Goal: Task Accomplishment & Management: Complete application form

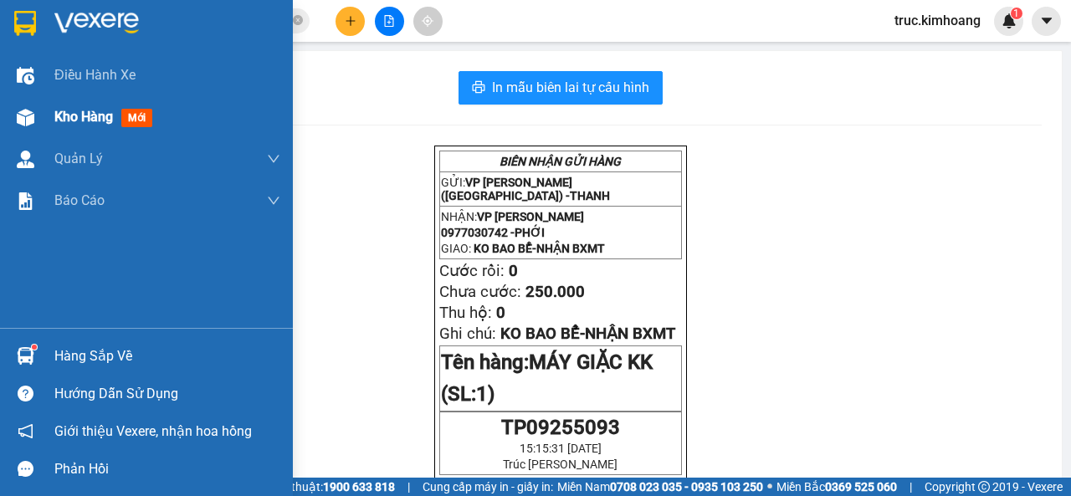
click at [79, 120] on span "Kho hàng" at bounding box center [83, 117] width 59 height 16
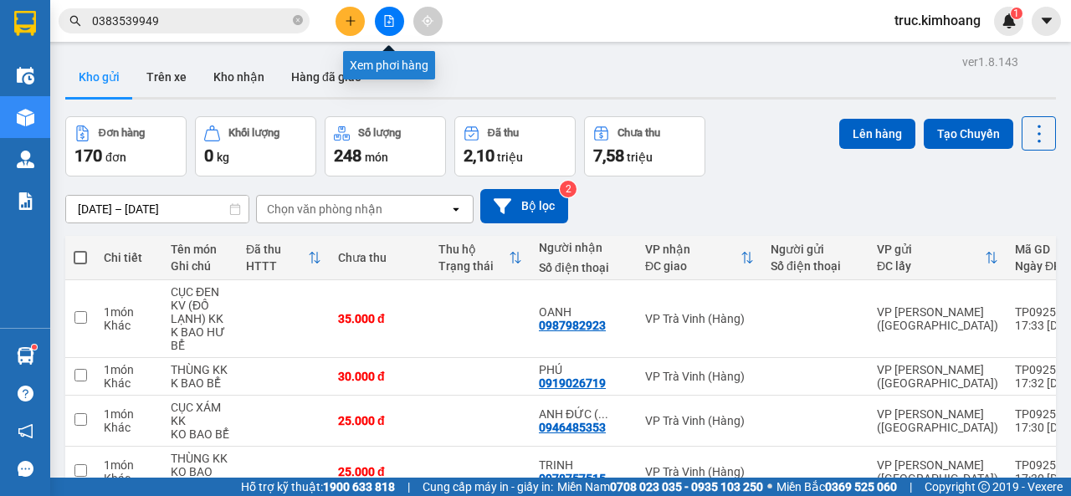
click at [392, 15] on icon "file-add" at bounding box center [389, 21] width 12 height 12
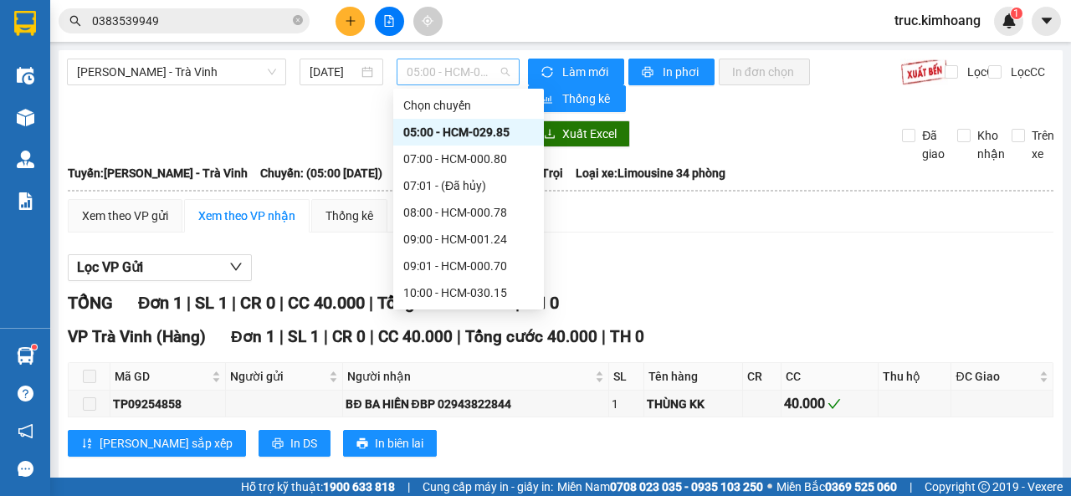
click at [433, 69] on span "05:00 - HCM-029.85" at bounding box center [458, 71] width 102 height 25
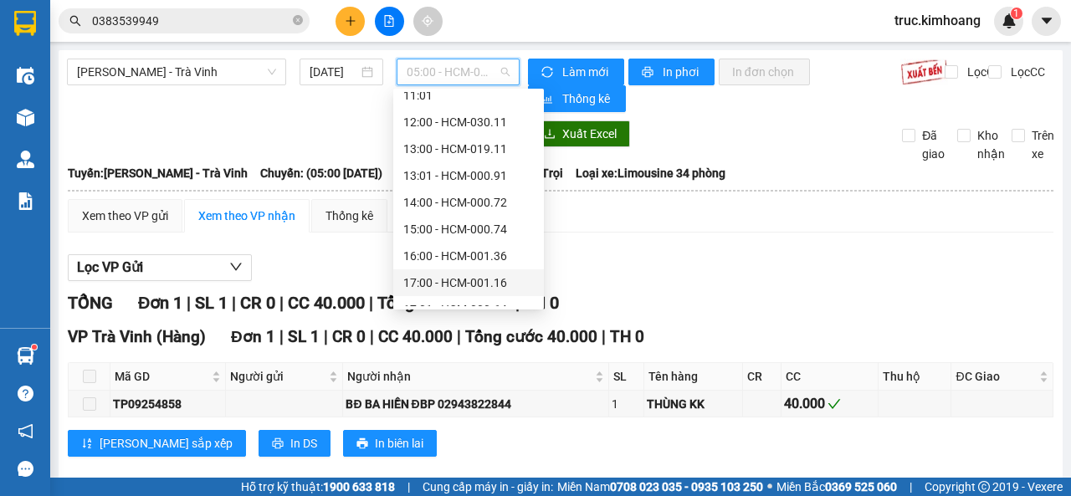
click at [459, 279] on div "17:00 - HCM-001.16" at bounding box center [468, 283] width 131 height 18
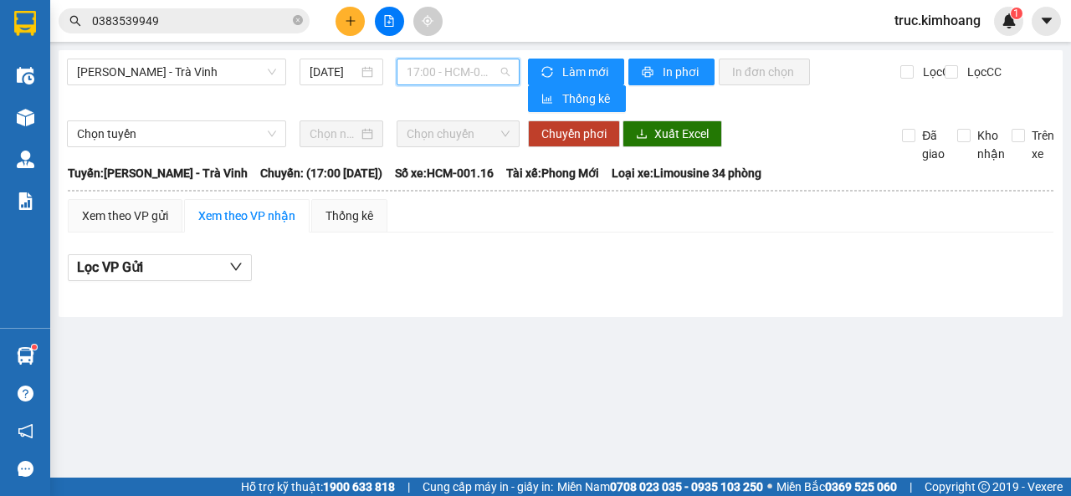
click at [490, 75] on span "17:00 - HCM-001.16" at bounding box center [458, 71] width 102 height 25
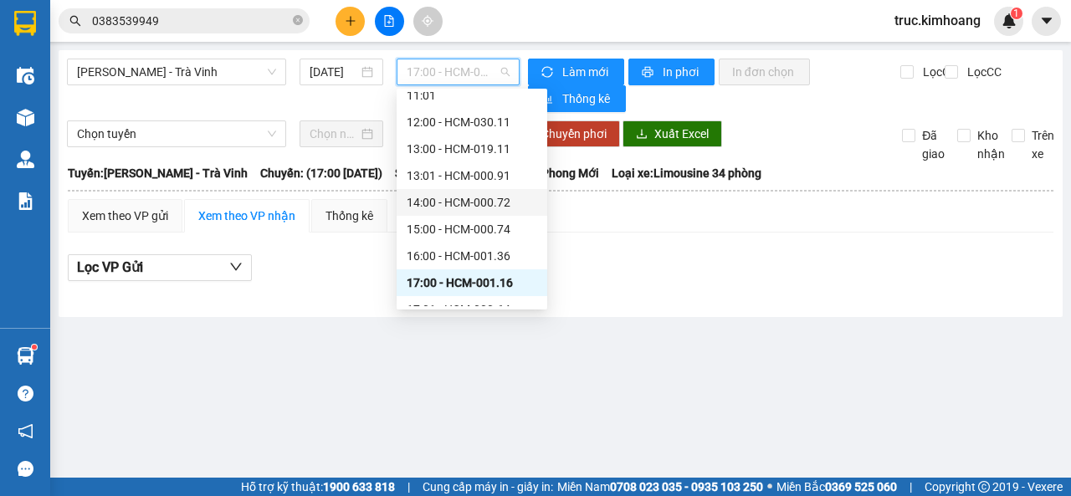
scroll to position [321, 0]
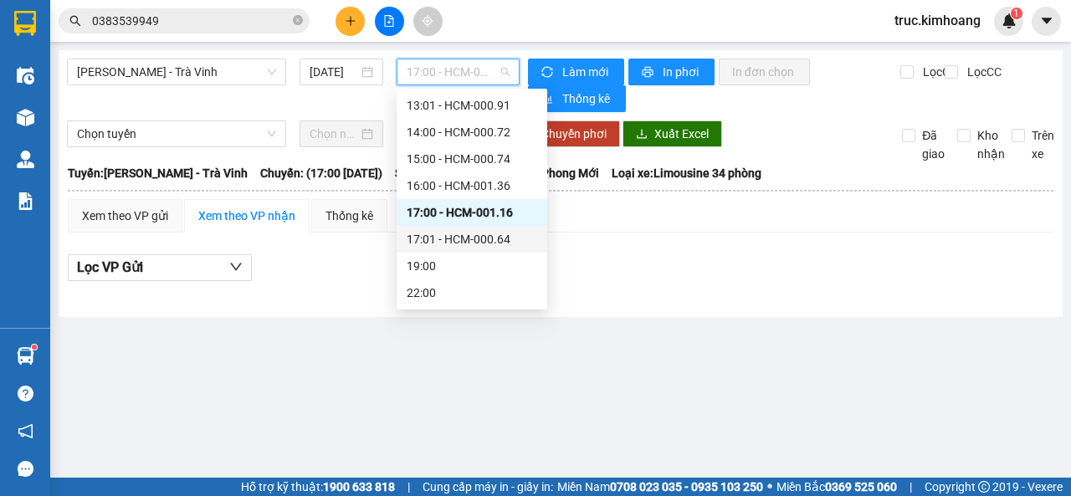
click at [462, 238] on div "17:01 - HCM-000.64" at bounding box center [472, 239] width 131 height 18
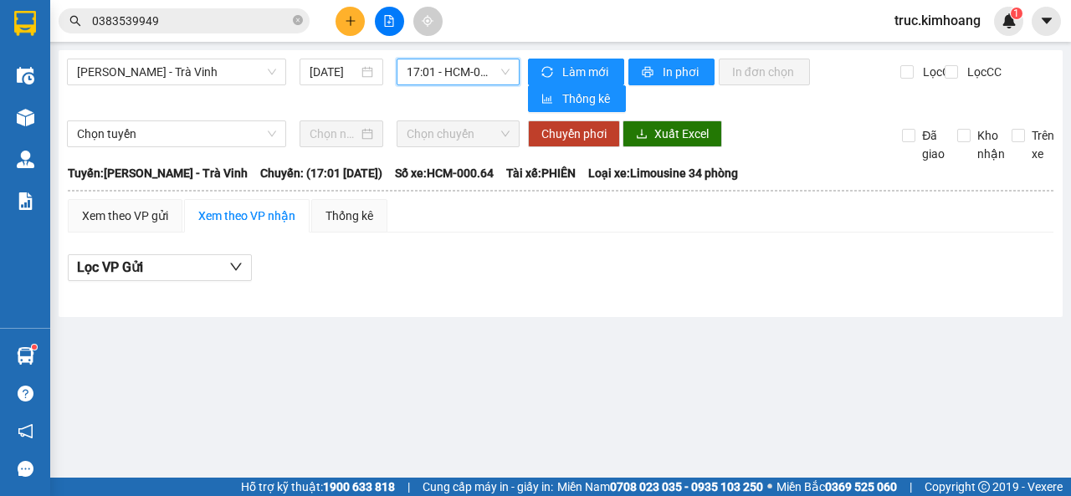
click at [349, 18] on icon "plus" at bounding box center [351, 21] width 12 height 12
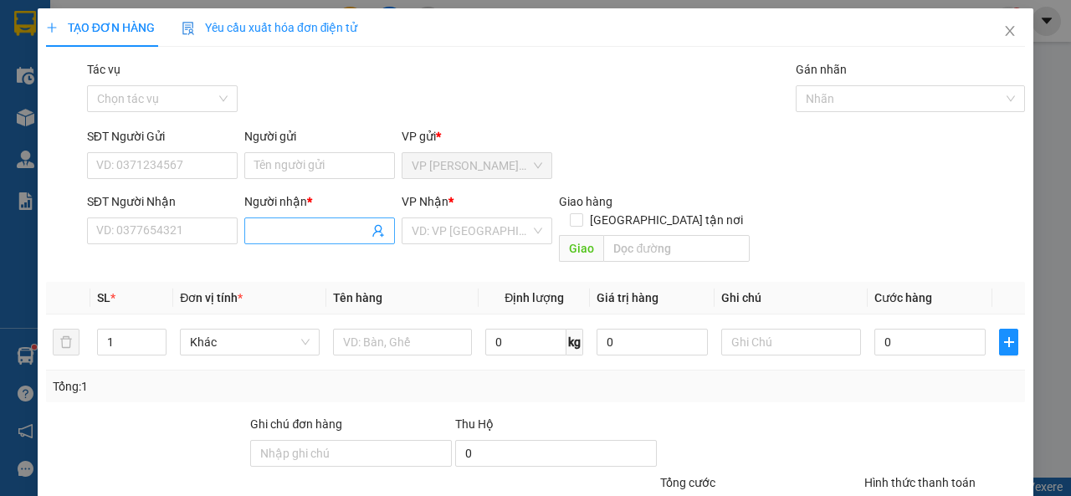
click at [263, 234] on input "Người nhận *" at bounding box center [311, 231] width 114 height 18
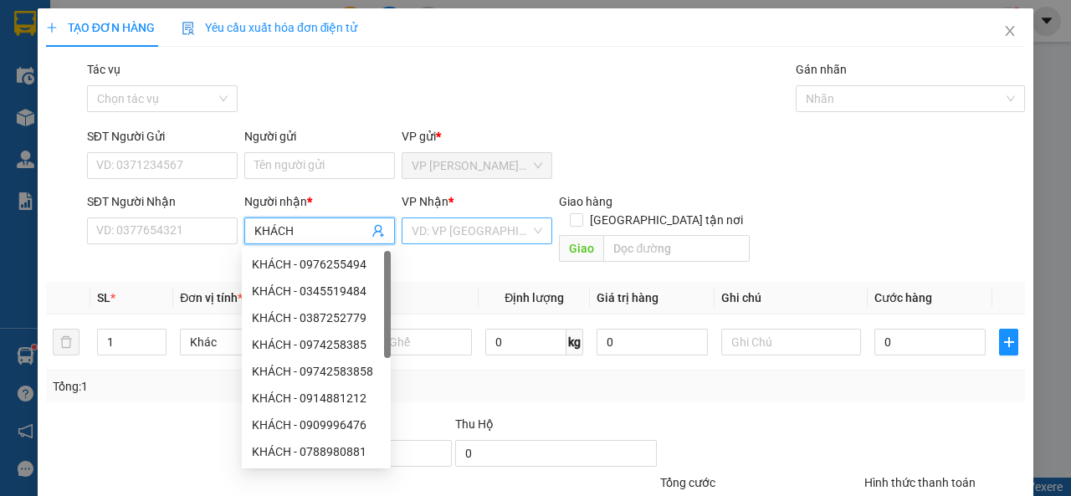
type input "KHÁCH"
click at [433, 225] on input "search" at bounding box center [471, 230] width 119 height 25
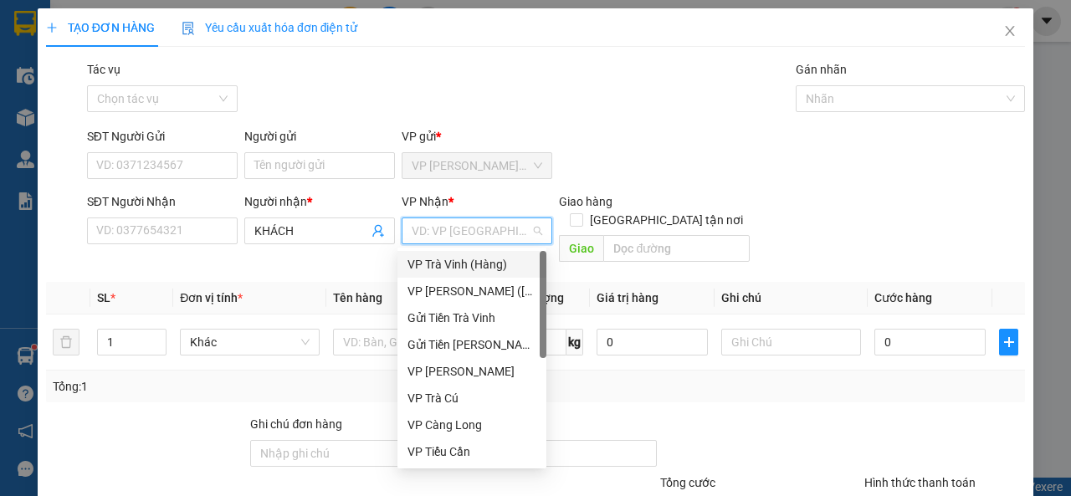
click at [446, 266] on div "VP Trà Vinh (Hàng)" at bounding box center [472, 264] width 129 height 18
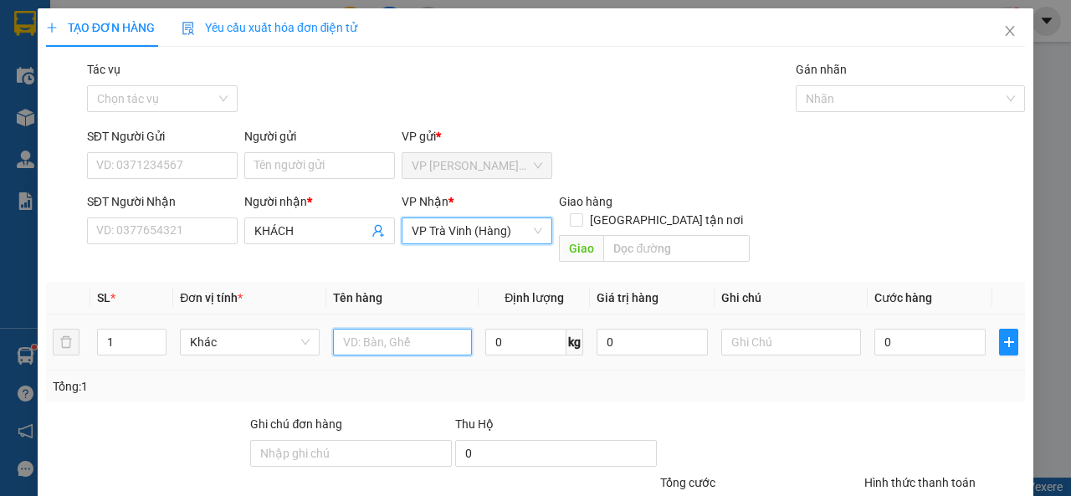
click at [354, 329] on input "text" at bounding box center [403, 342] width 140 height 27
type input "XE MÁY 59TA-01800 KK"
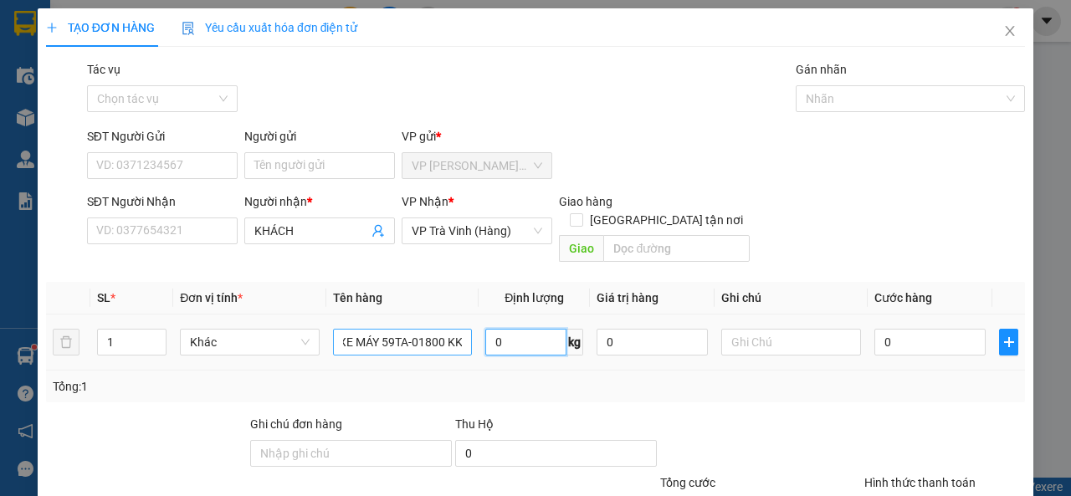
scroll to position [0, 0]
type input "J"
type input "KO BAO TRẦY BỂ(GA KHÁCH)"
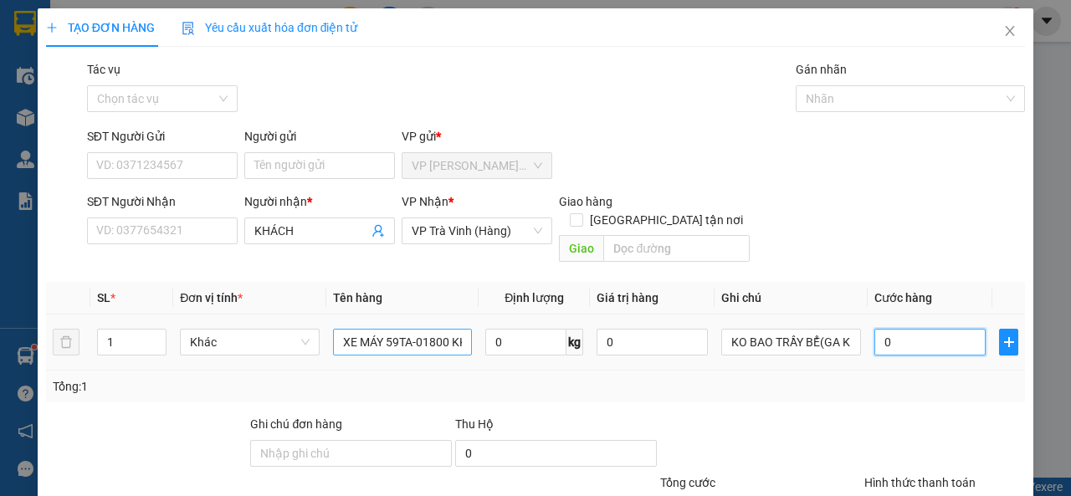
type input "2"
type input "25"
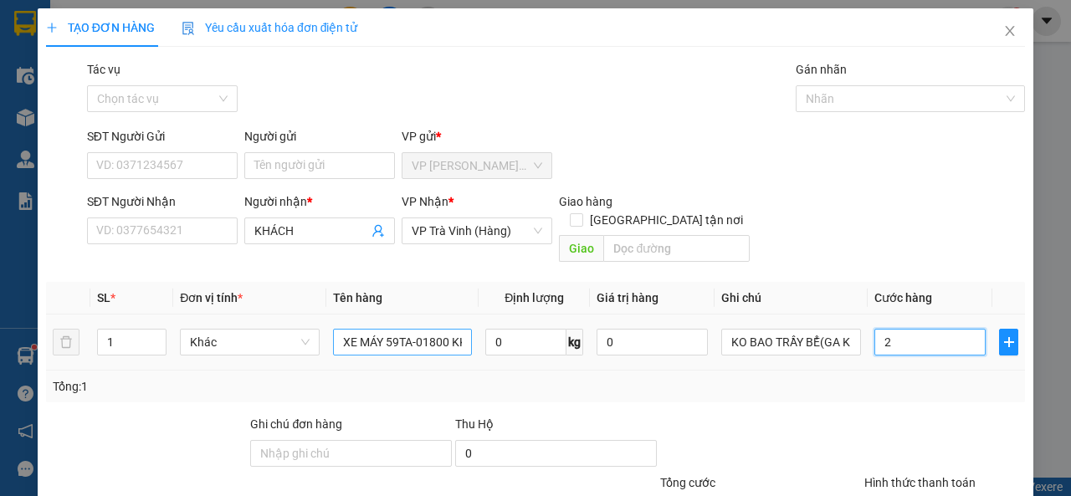
type input "25"
type input "250"
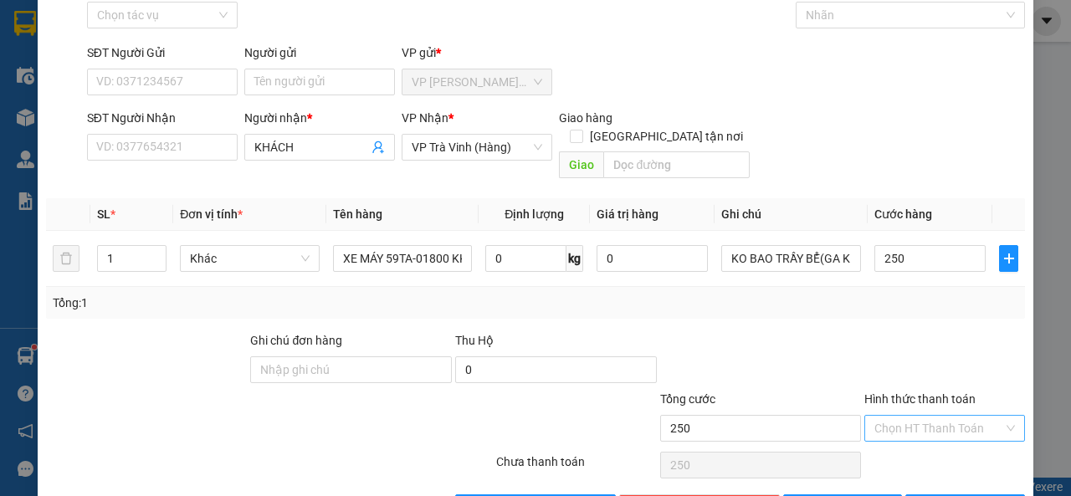
type input "250.000"
click at [948, 416] on input "Hình thức thanh toán" at bounding box center [938, 428] width 129 height 25
click at [934, 441] on div "Tại văn phòng" at bounding box center [934, 443] width 138 height 18
type input "0"
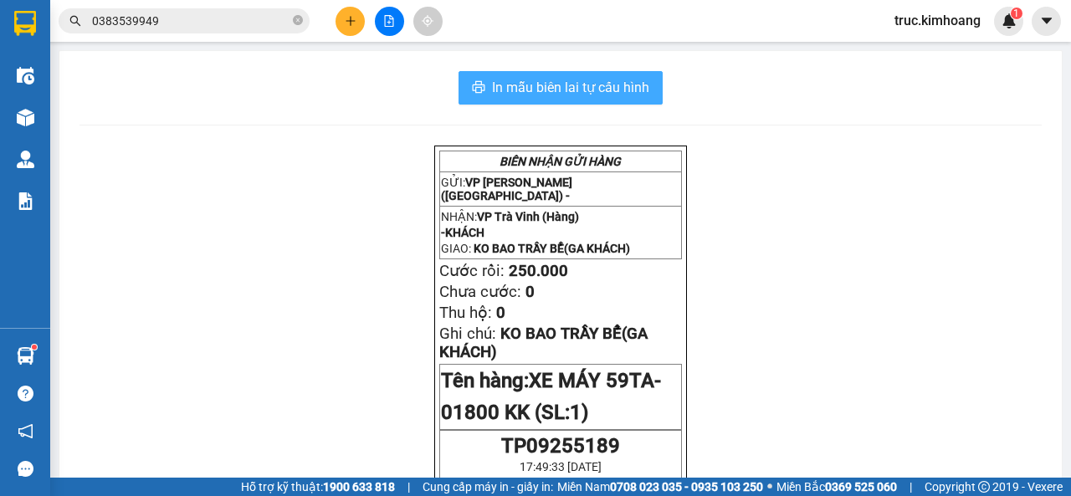
click at [581, 88] on span "In mẫu biên lai tự cấu hình" at bounding box center [570, 87] width 157 height 21
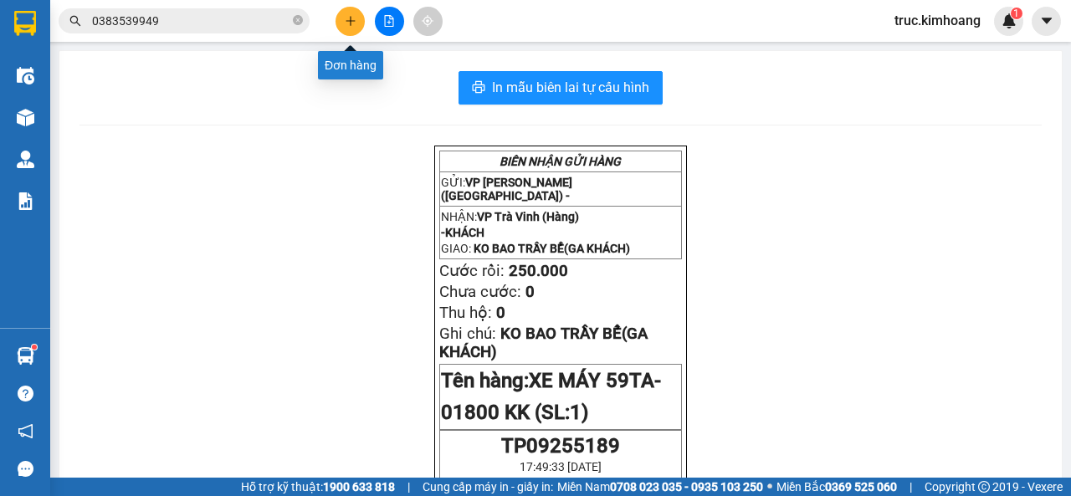
click at [338, 24] on button at bounding box center [350, 21] width 29 height 29
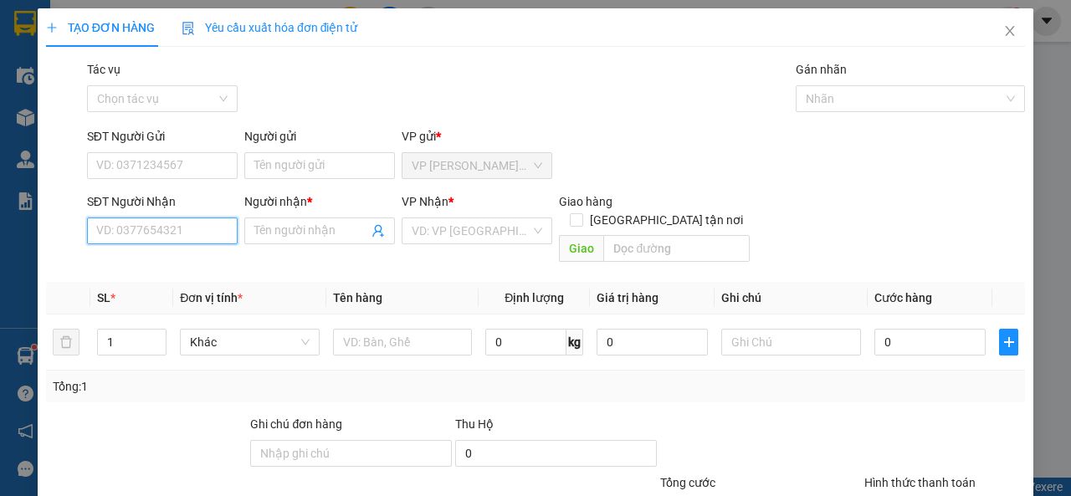
click at [192, 228] on input "SĐT Người Nhận" at bounding box center [162, 231] width 151 height 27
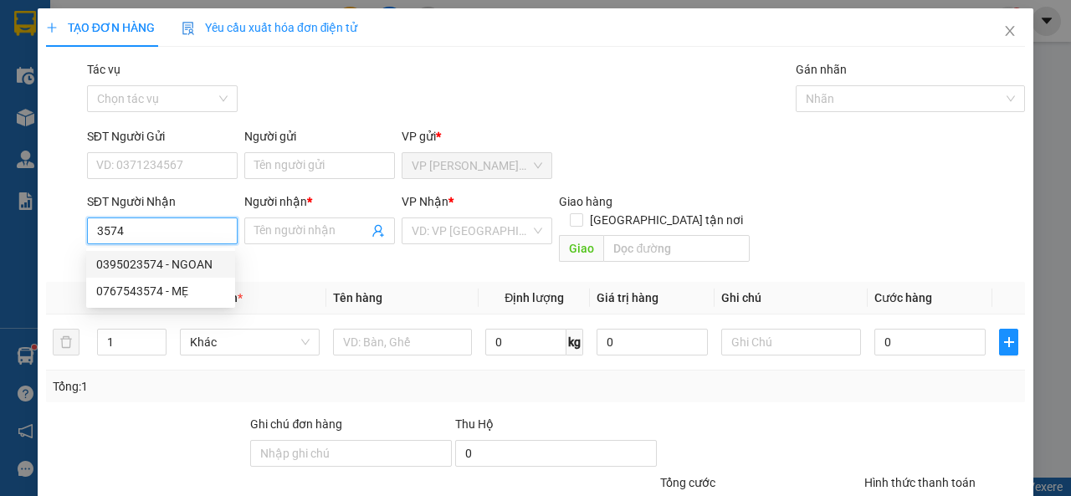
click at [205, 268] on div "0395023574 - NGOAN" at bounding box center [160, 264] width 129 height 18
type input "0395023574"
type input "NGOAN"
type input "60.000"
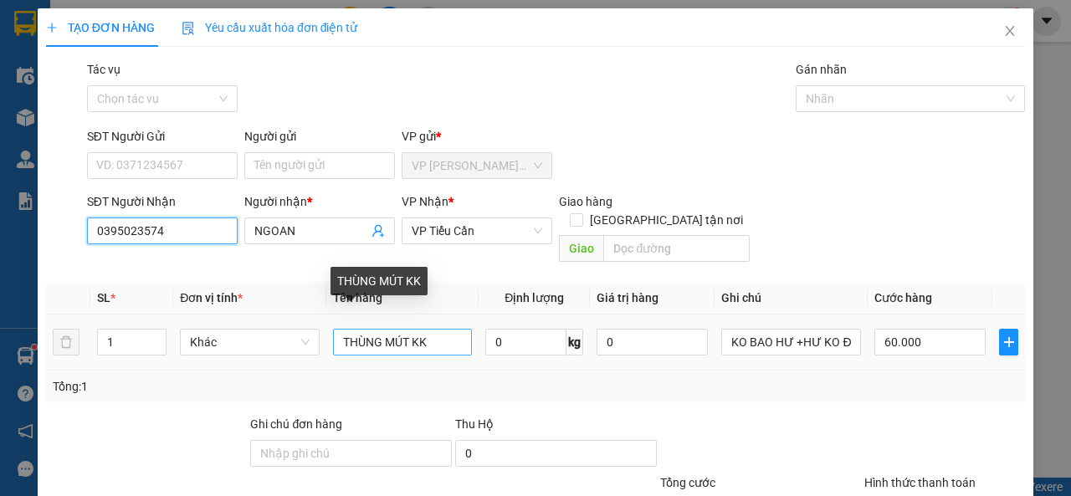
type input "0395023574"
drag, startPoint x: 432, startPoint y: 325, endPoint x: 404, endPoint y: 330, distance: 28.1
click at [404, 330] on input "THÙNG MÚT KK" at bounding box center [403, 342] width 140 height 27
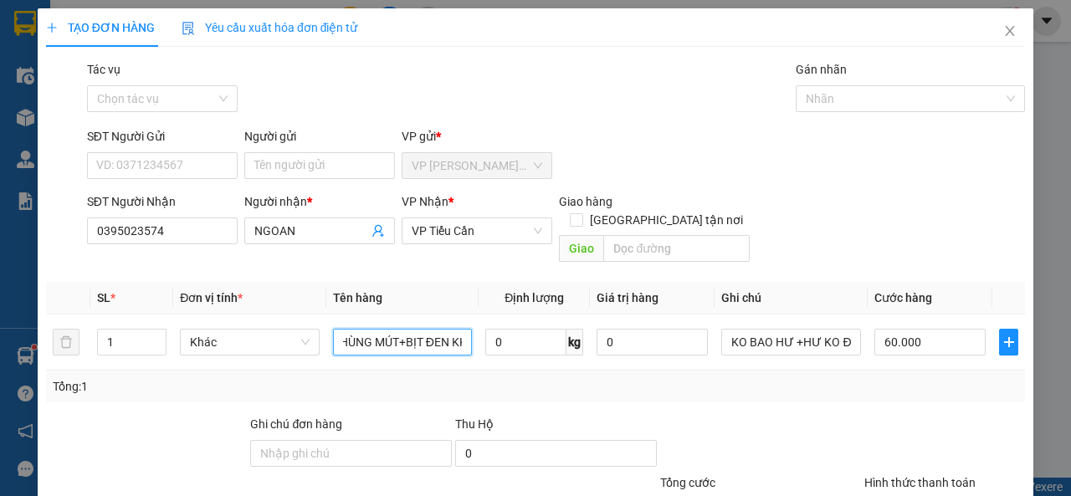
scroll to position [0, 17]
type input "THÙNG MÚT+BỊT ĐEN KK"
click at [156, 333] on span "up" at bounding box center [157, 338] width 10 height 10
type input "2"
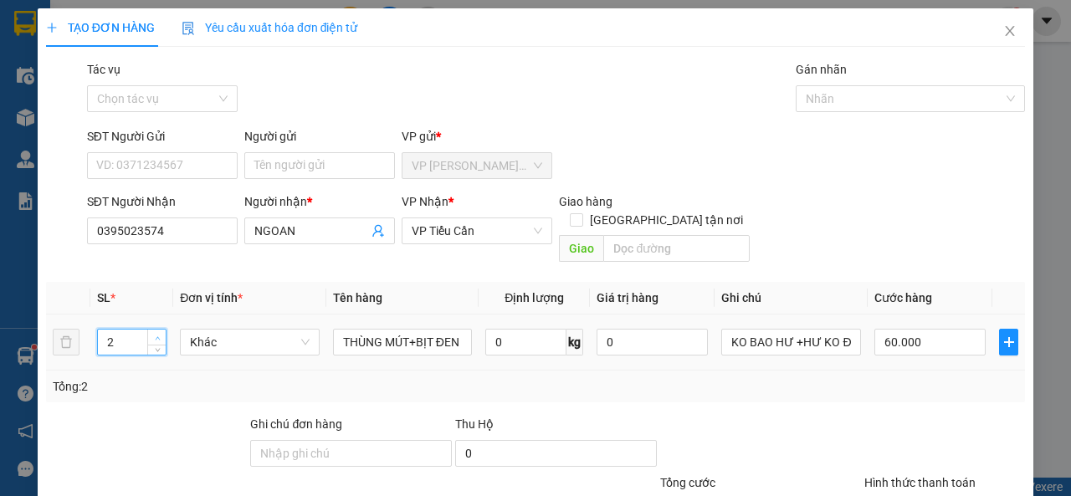
click at [161, 333] on span "up" at bounding box center [157, 338] width 10 height 10
click at [942, 329] on input "60.000" at bounding box center [929, 342] width 111 height 27
type input "8"
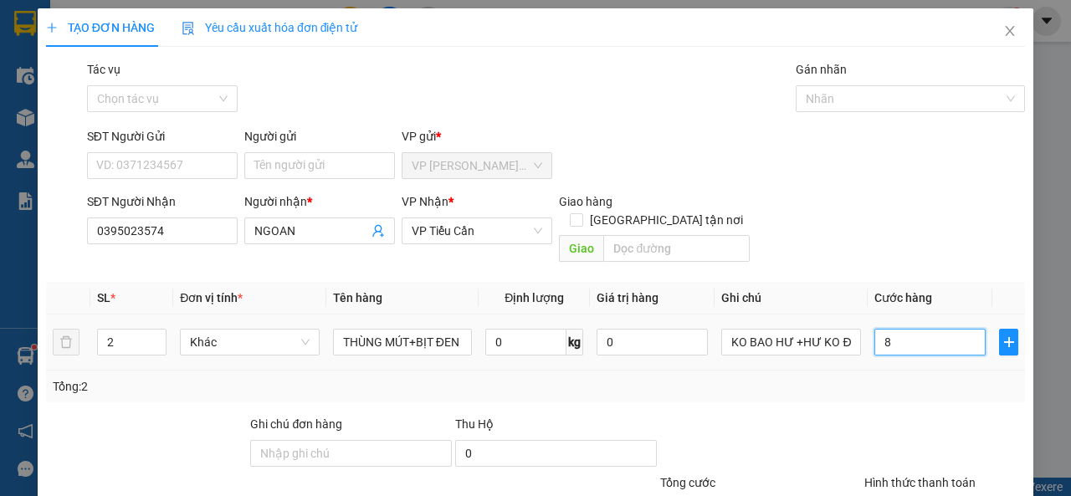
type input "80"
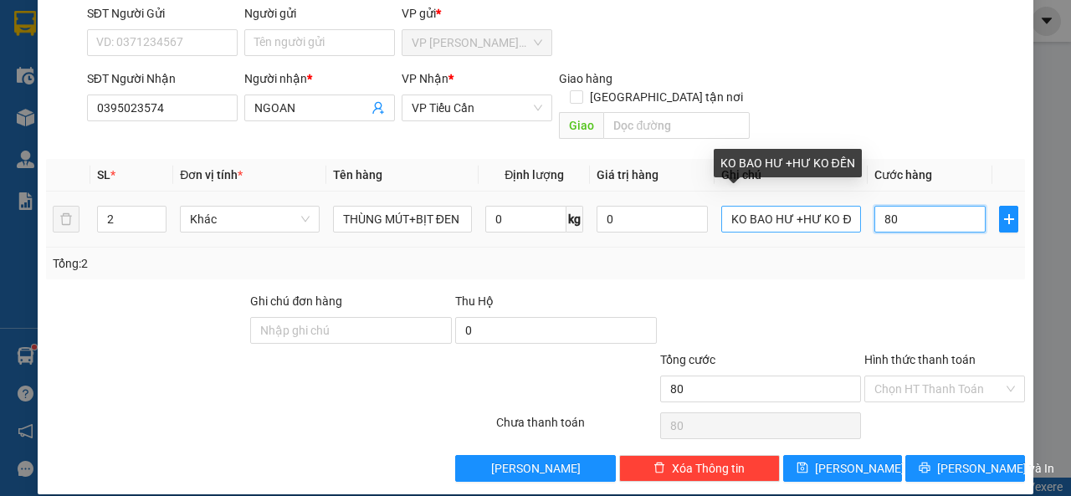
type input "80"
type input "80.000"
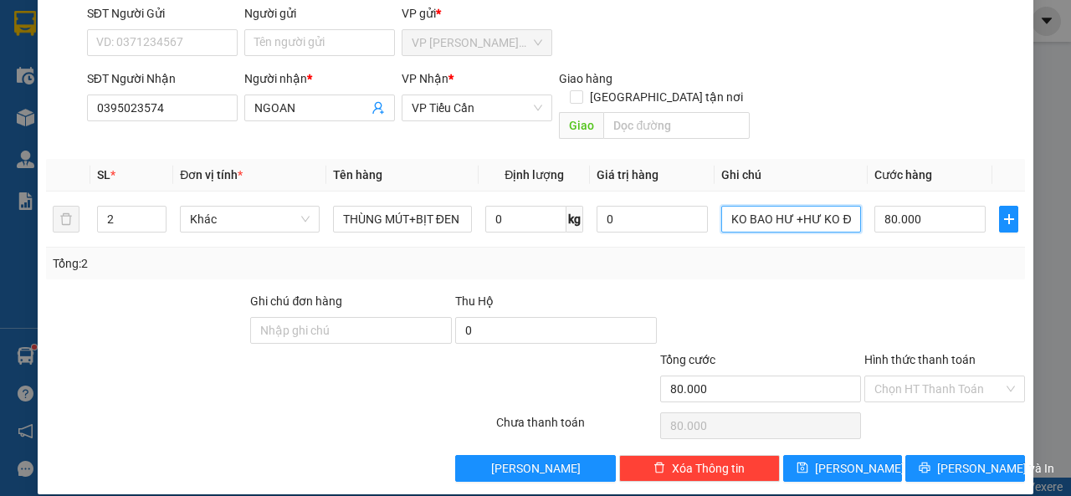
drag, startPoint x: 844, startPoint y: 197, endPoint x: 701, endPoint y: 229, distance: 146.8
click at [701, 229] on div "SL * Đơn vị tính * Tên hàng Định lượng Giá trị hàng Ghi chú Cước hàng 2 Khác TH…" at bounding box center [535, 219] width 979 height 120
type input "KO BAO HƯỀN"
drag, startPoint x: 800, startPoint y: 204, endPoint x: 626, endPoint y: 224, distance: 175.2
click at [626, 224] on tr "2 Khác THÙNG MÚT+BỊT ĐEN KK 0 kg 0 KO BAO HƯỀN 80.000" at bounding box center [535, 220] width 979 height 56
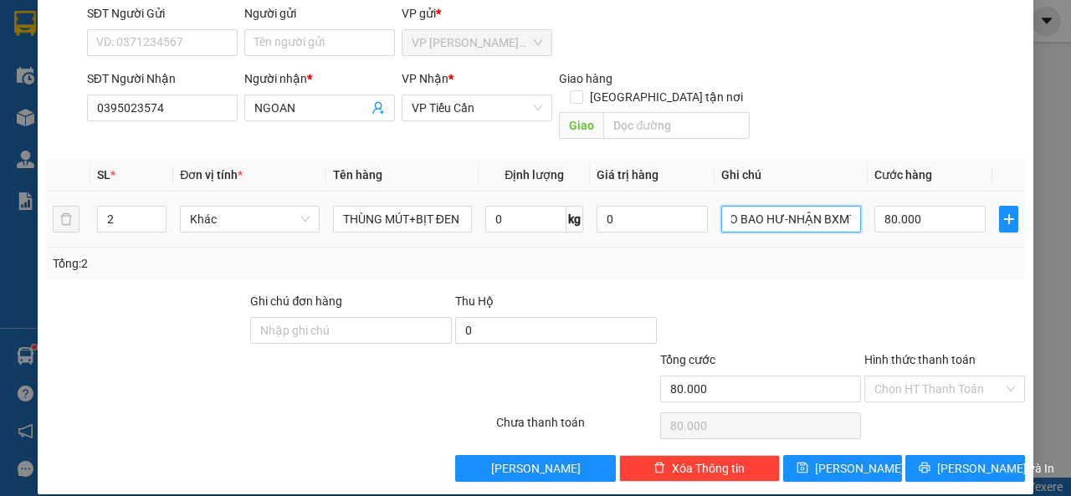
scroll to position [0, 15]
type input "KO BAO HƯ-NHẬN BXMT"
click at [920, 206] on input "80.000" at bounding box center [929, 219] width 111 height 27
type input "8"
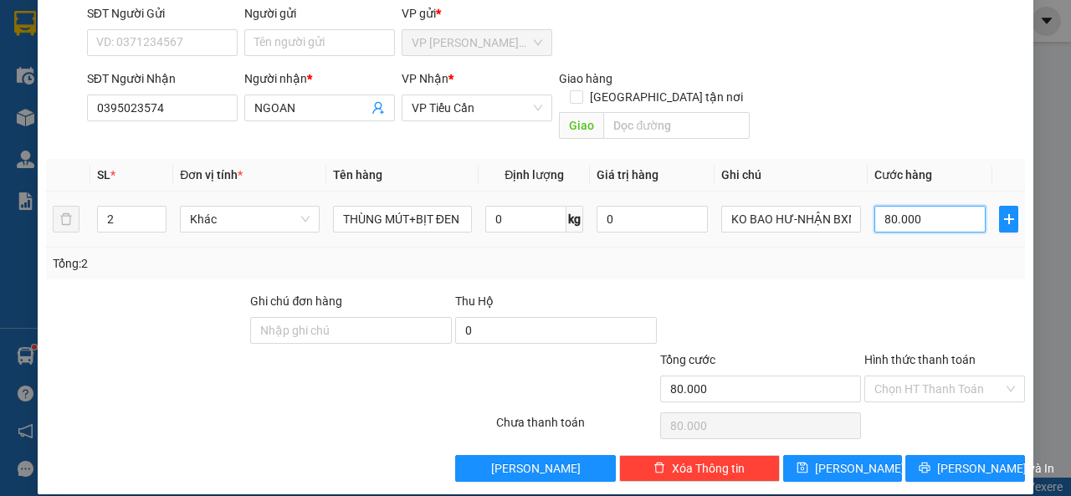
type input "8"
type input "85"
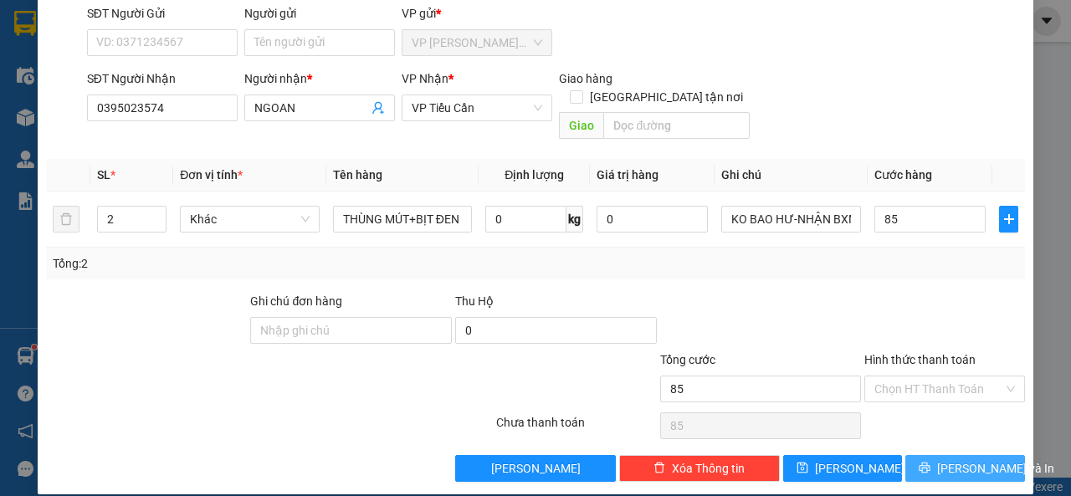
click at [941, 459] on span "[PERSON_NAME] và In" at bounding box center [995, 468] width 117 height 18
type input "85.000"
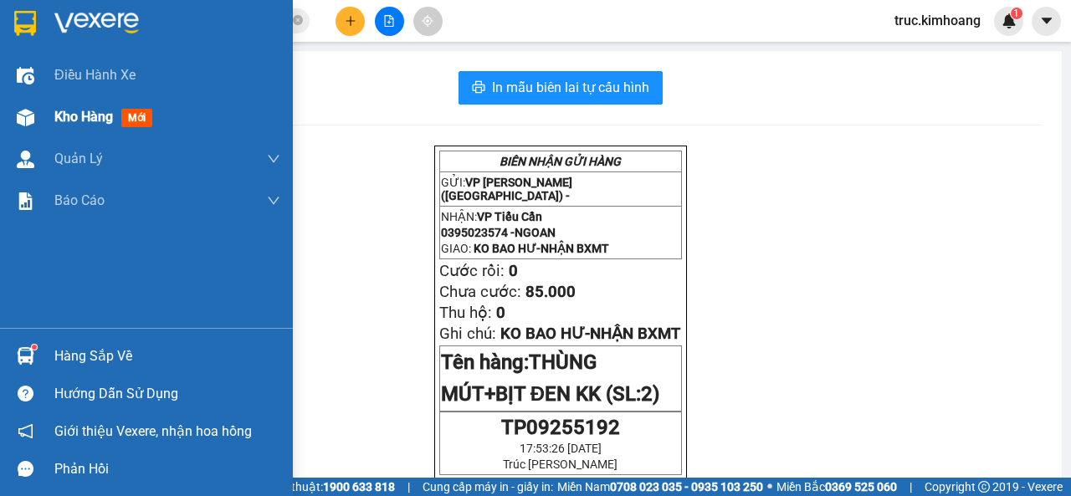
click at [93, 111] on span "Kho hàng" at bounding box center [83, 117] width 59 height 16
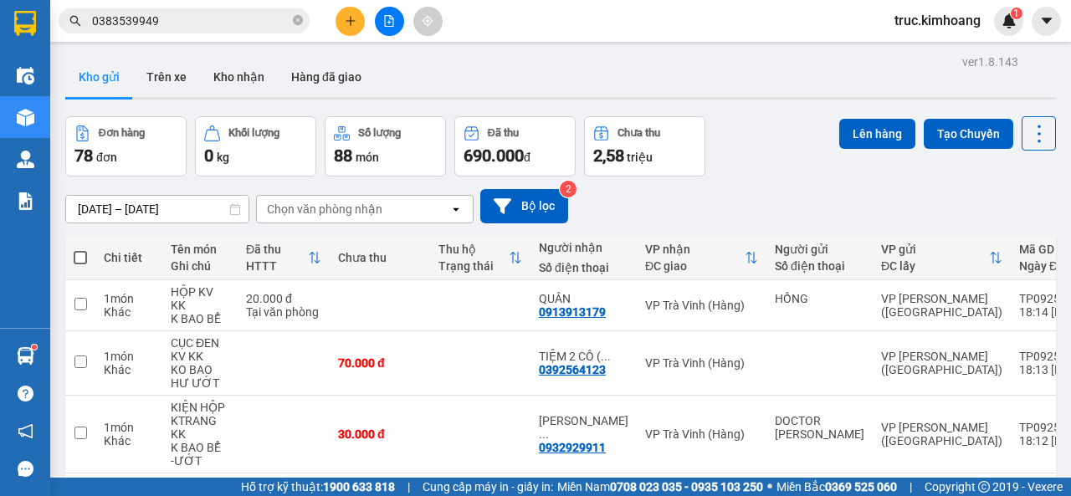
click at [397, 30] on button at bounding box center [389, 21] width 29 height 29
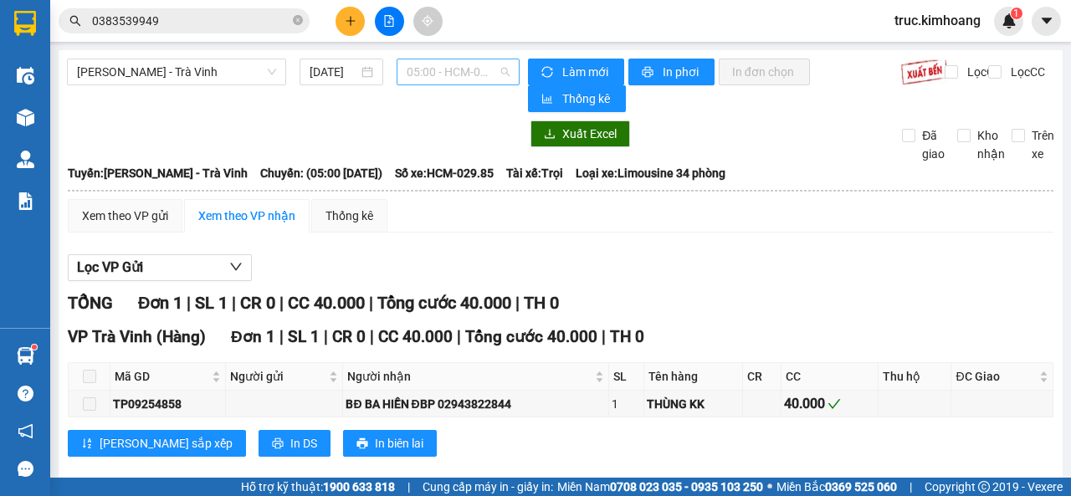
click at [444, 74] on span "05:00 - HCM-029.85" at bounding box center [458, 71] width 102 height 25
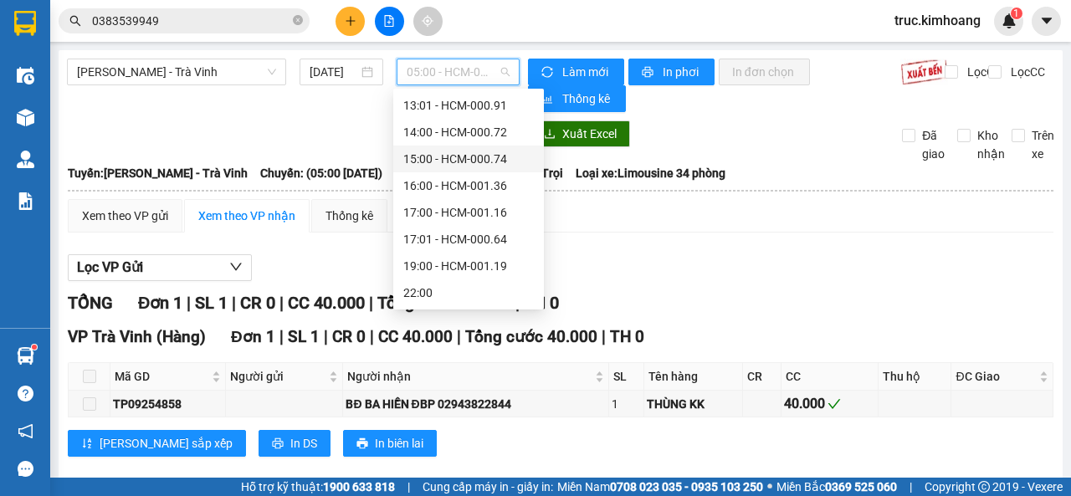
scroll to position [238, 0]
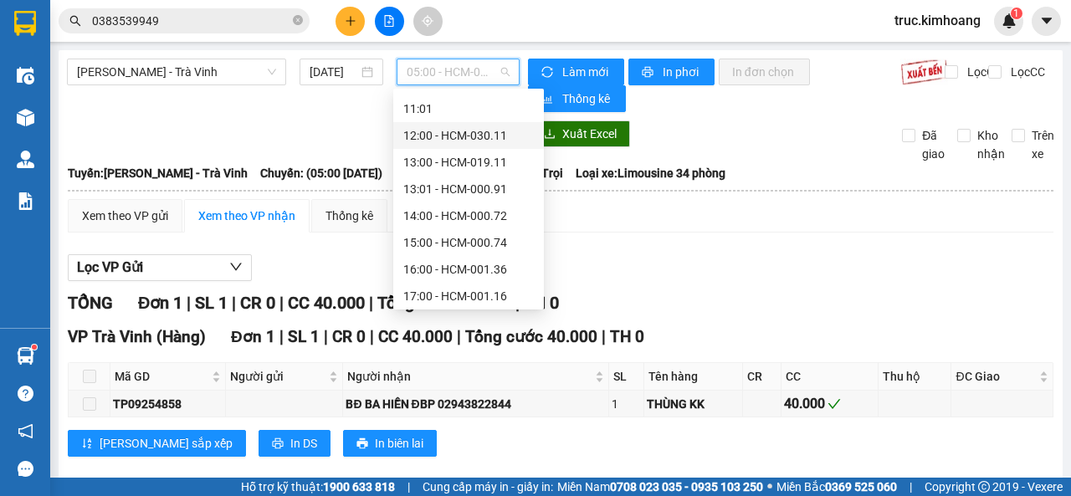
click at [454, 137] on div "12:00 - HCM-030.11" at bounding box center [468, 135] width 131 height 18
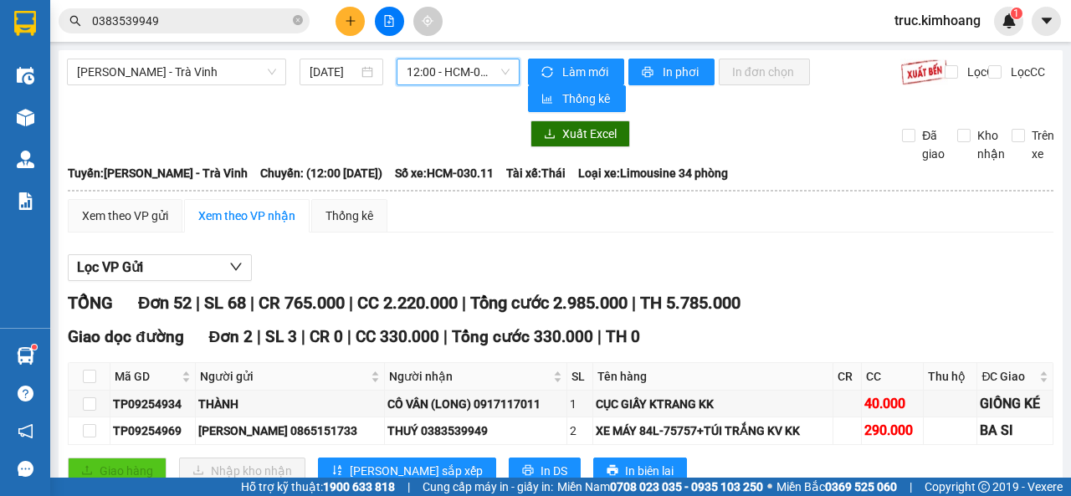
click at [455, 75] on span "12:00 - HCM-030.11" at bounding box center [458, 71] width 102 height 25
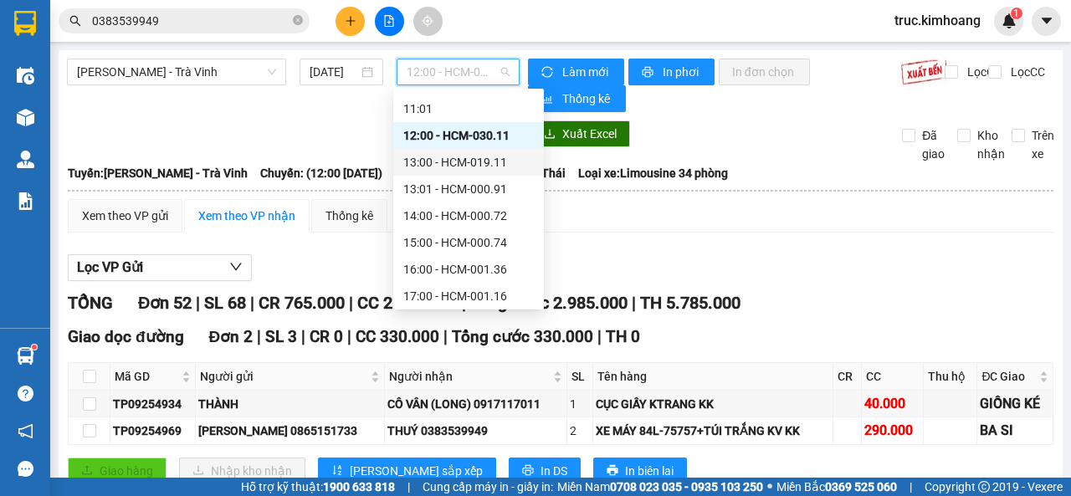
scroll to position [154, 0]
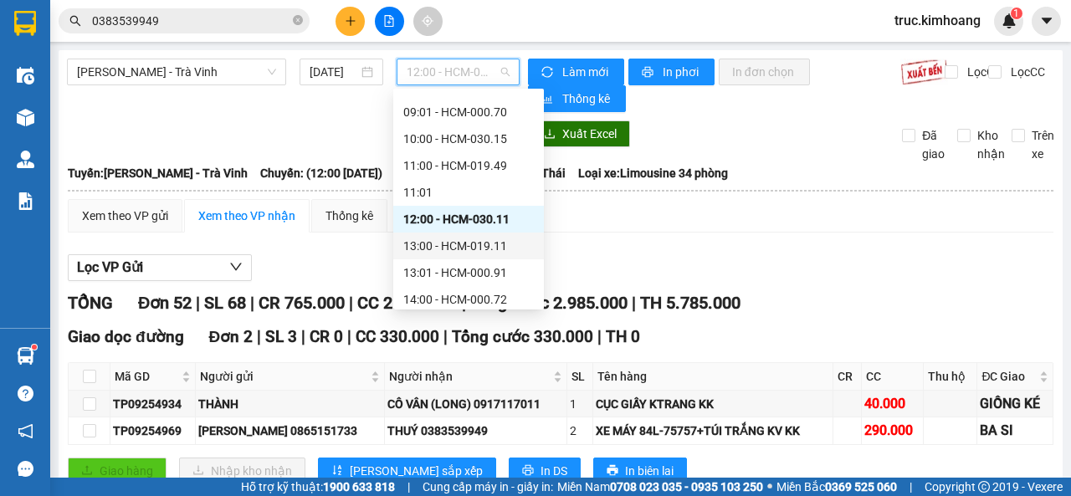
click at [469, 169] on div "11:00 - HCM-019.49" at bounding box center [468, 165] width 131 height 18
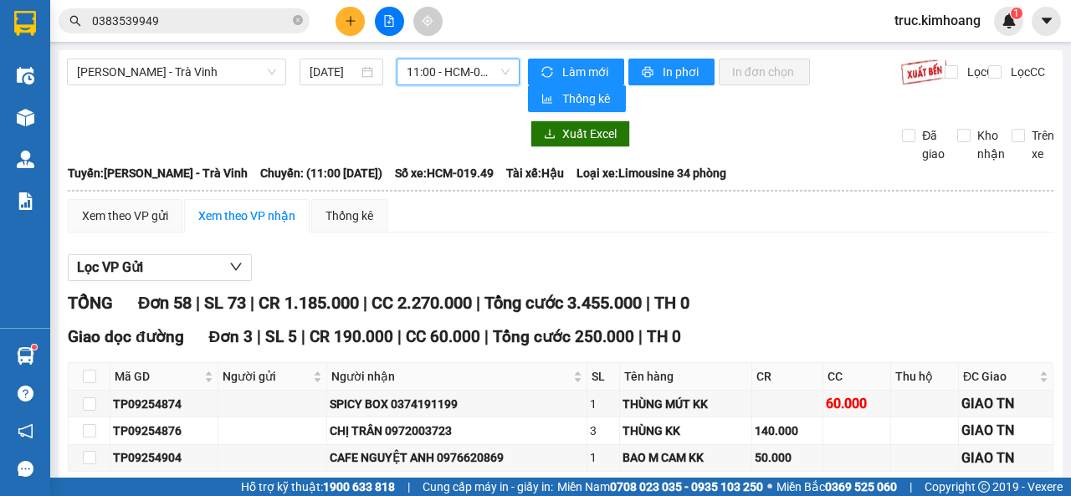
click at [447, 72] on span "11:00 - HCM-019.49" at bounding box center [458, 71] width 102 height 25
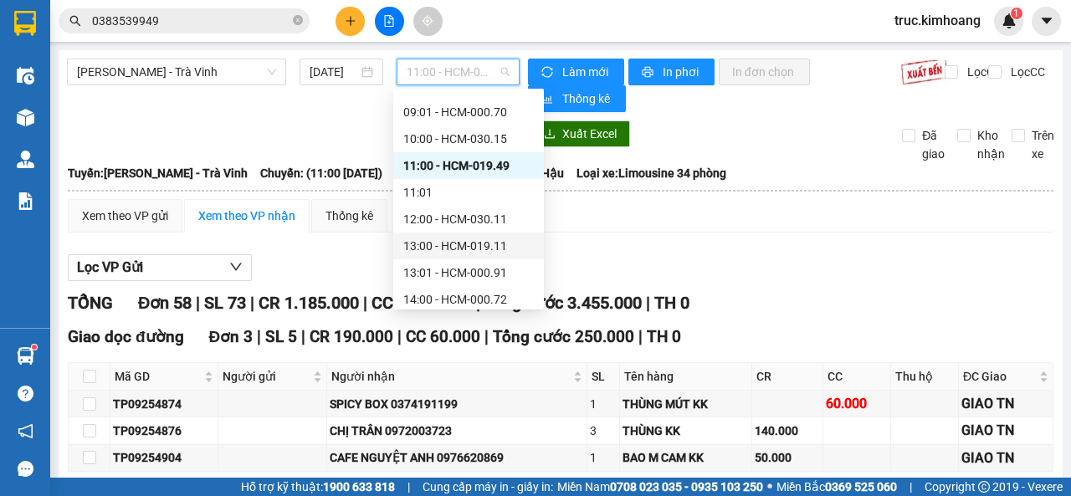
click at [453, 238] on div "13:00 - HCM-019.11" at bounding box center [468, 246] width 131 height 18
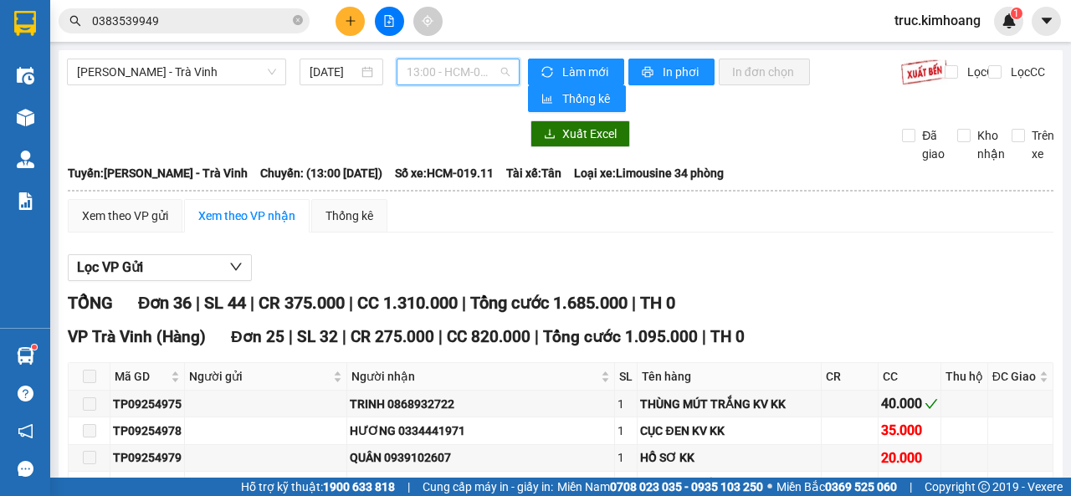
click at [451, 78] on span "13:00 - HCM-019.11" at bounding box center [458, 71] width 102 height 25
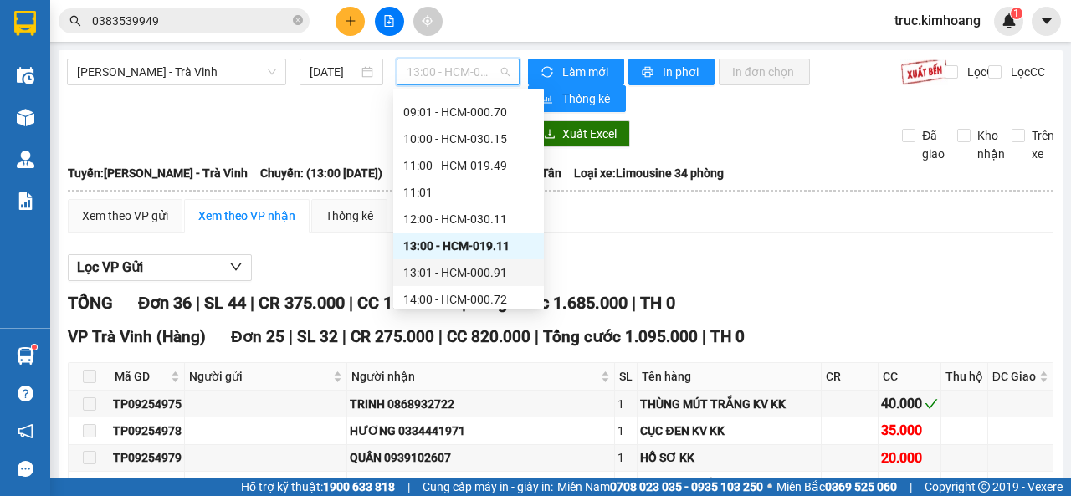
scroll to position [238, 0]
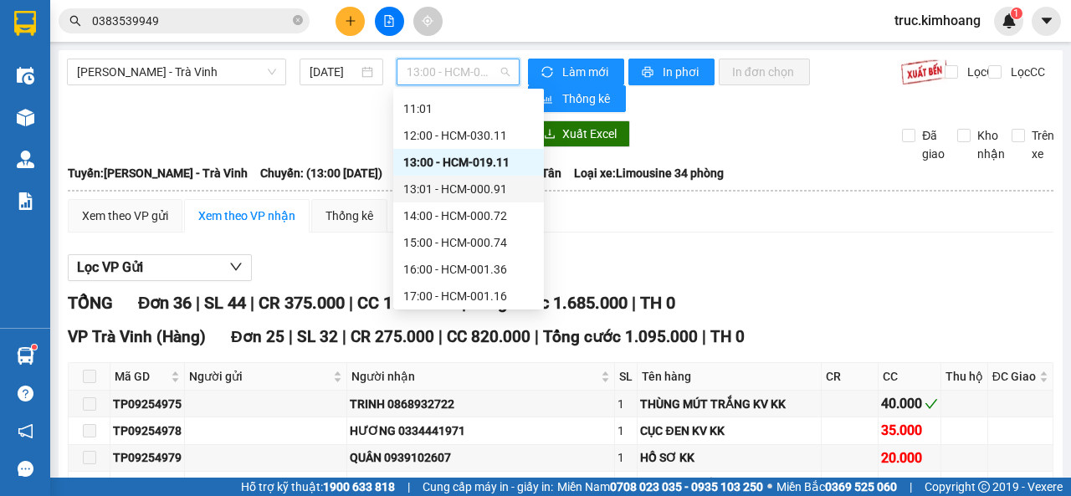
click at [460, 189] on div "13:01 - HCM-000.91" at bounding box center [468, 189] width 131 height 18
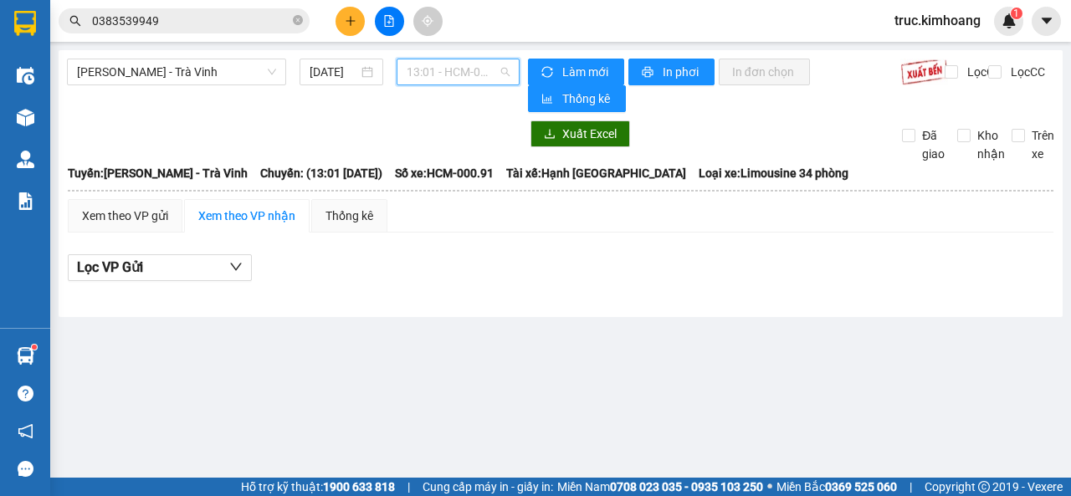
click at [438, 82] on span "13:01 - HCM-000.91" at bounding box center [458, 71] width 102 height 25
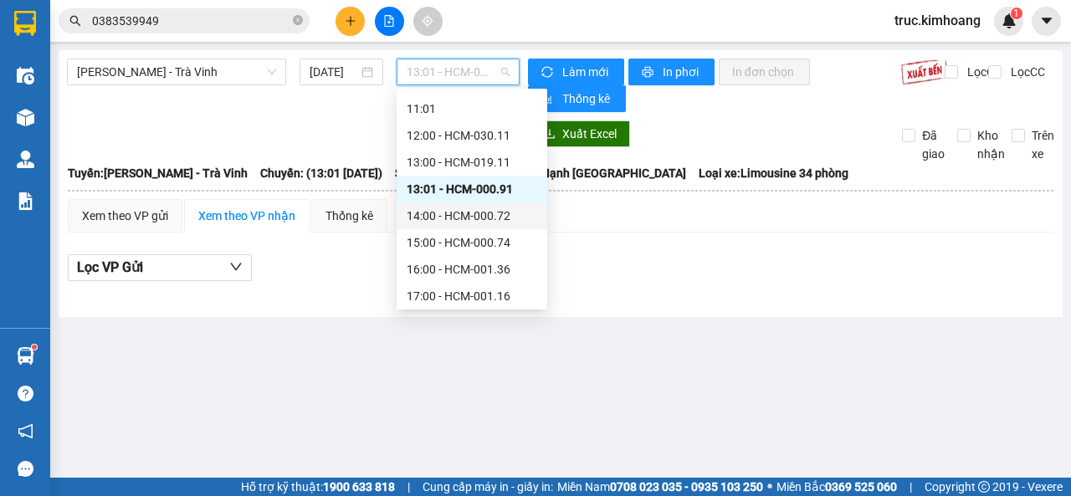
click at [443, 208] on div "14:00 - HCM-000.72" at bounding box center [472, 216] width 131 height 18
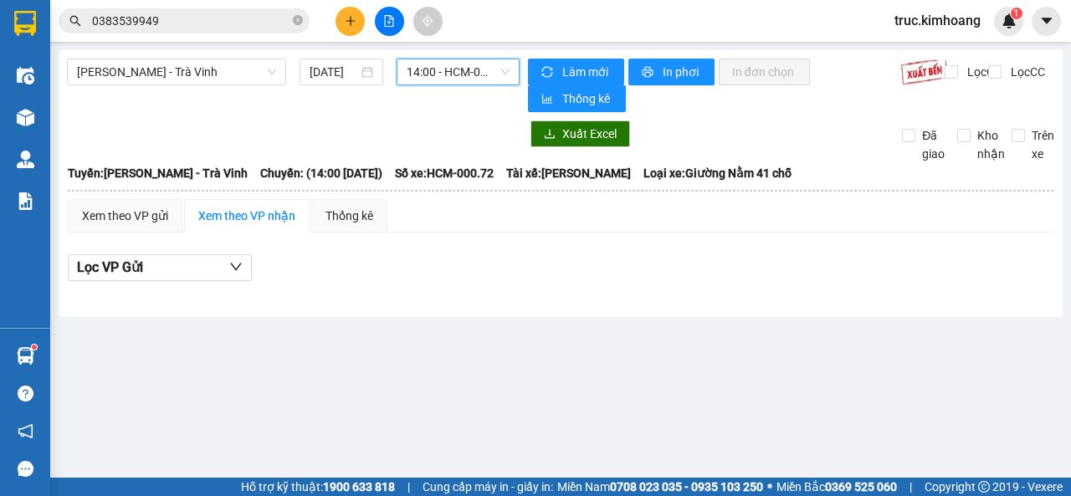
click at [449, 75] on span "14:00 - HCM-000.72" at bounding box center [458, 71] width 102 height 25
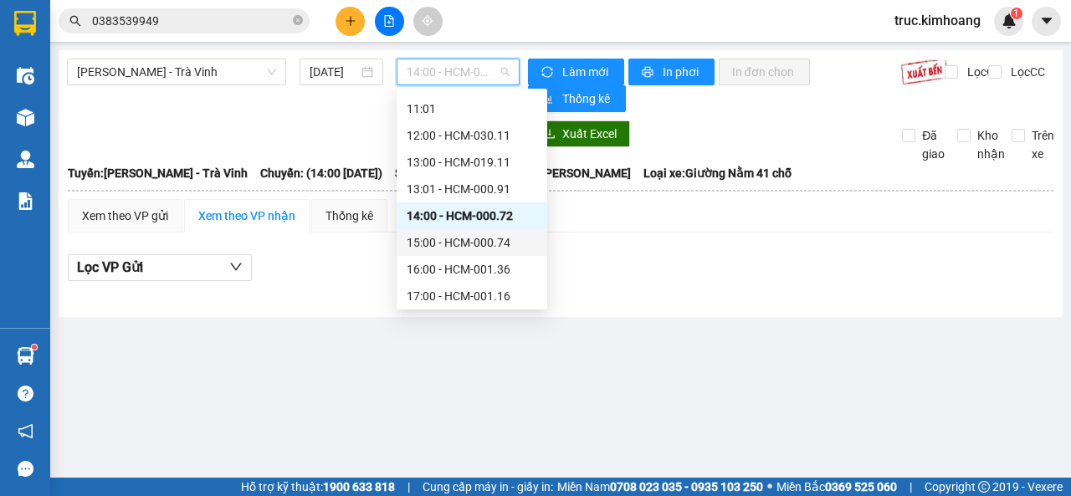
click at [461, 240] on div "15:00 - HCM-000.74" at bounding box center [472, 242] width 131 height 18
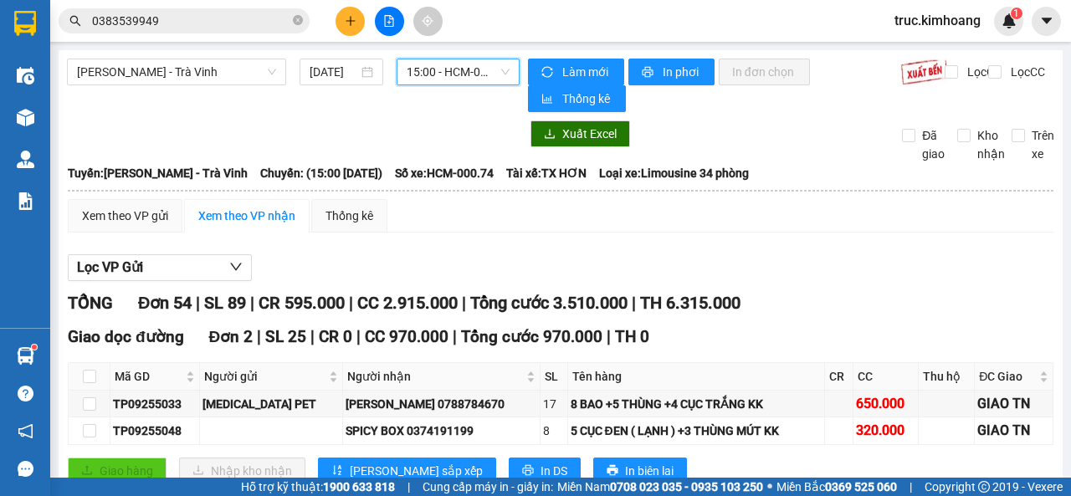
click at [451, 77] on span "15:00 - HCM-000.74" at bounding box center [458, 71] width 102 height 25
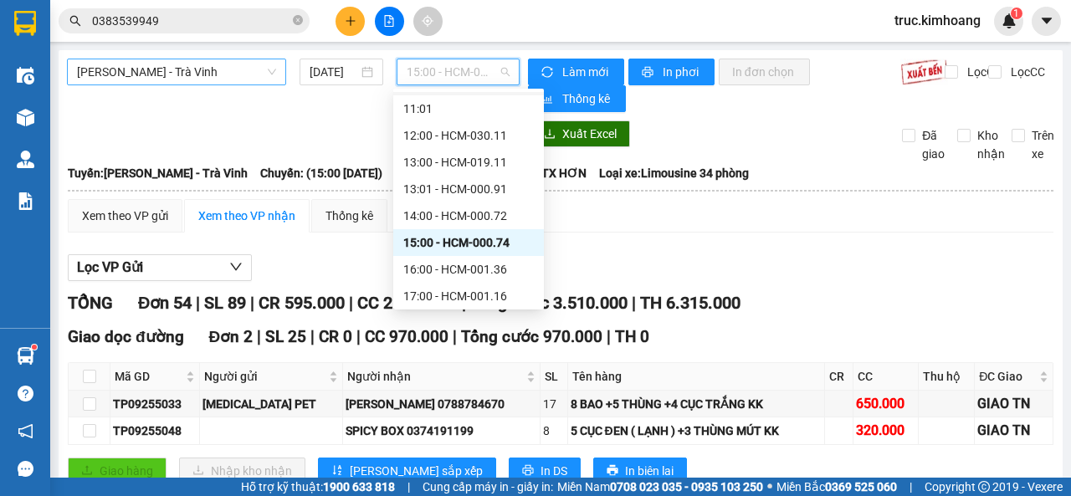
click at [213, 78] on span "[PERSON_NAME] - Trà Vinh" at bounding box center [176, 71] width 199 height 25
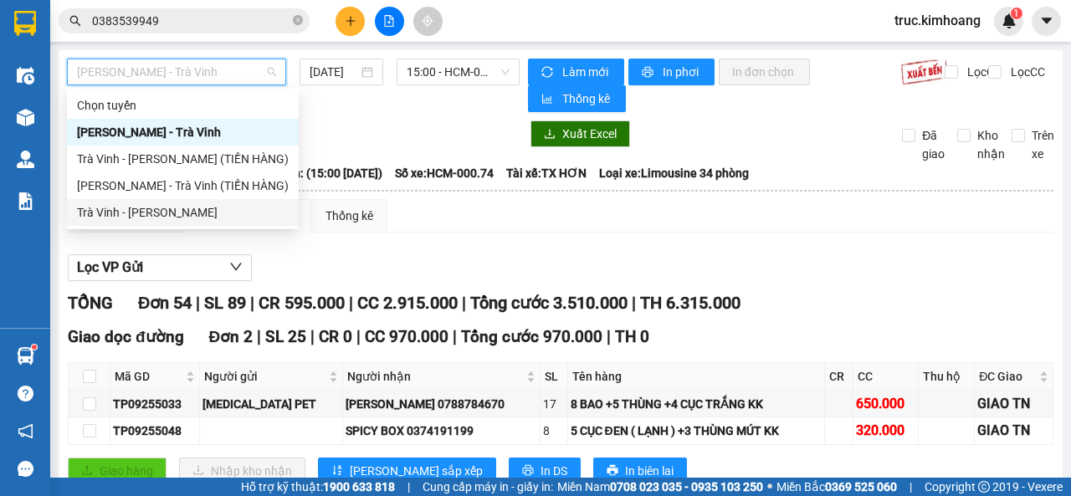
click at [202, 208] on div "Trà Vinh - [PERSON_NAME]" at bounding box center [183, 212] width 212 height 18
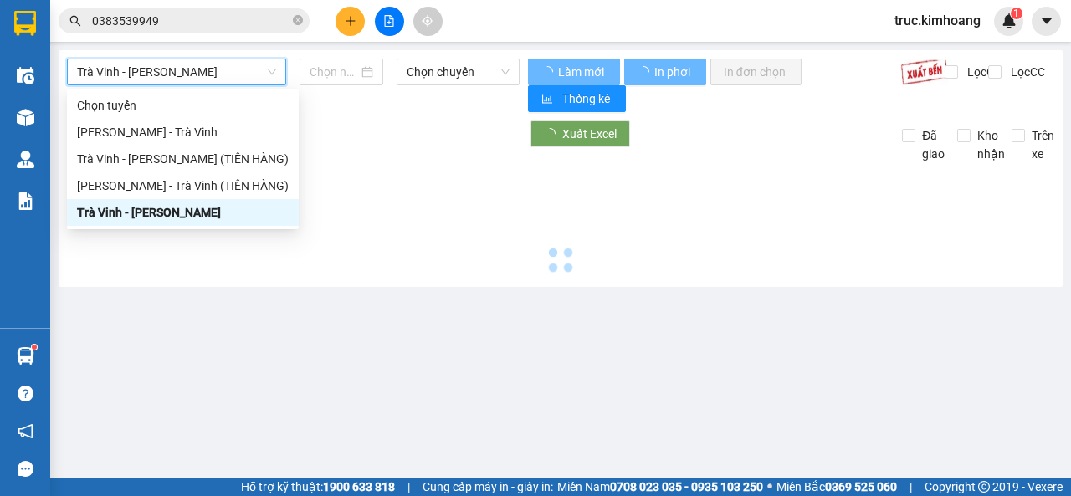
type input "[DATE]"
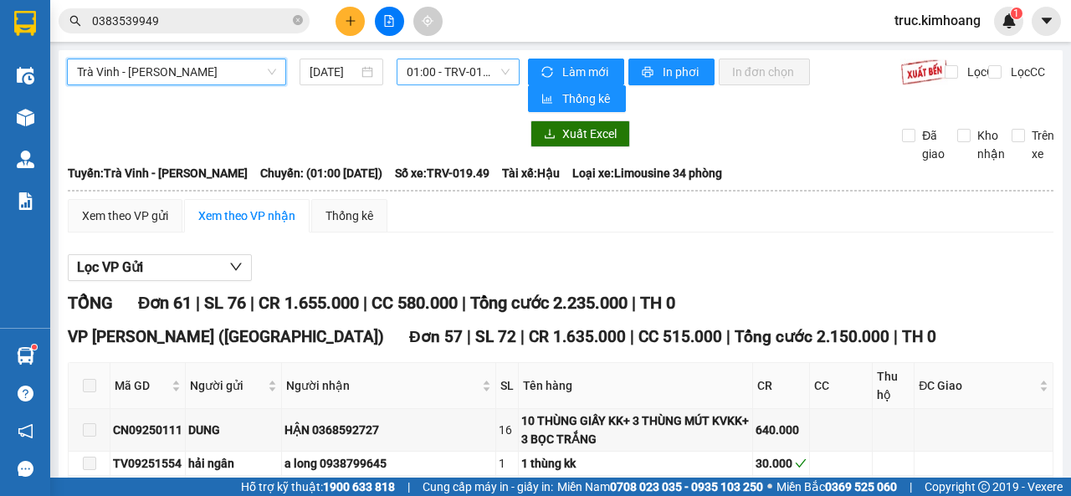
click at [433, 75] on span "01:00 - TRV-019.49" at bounding box center [458, 71] width 102 height 25
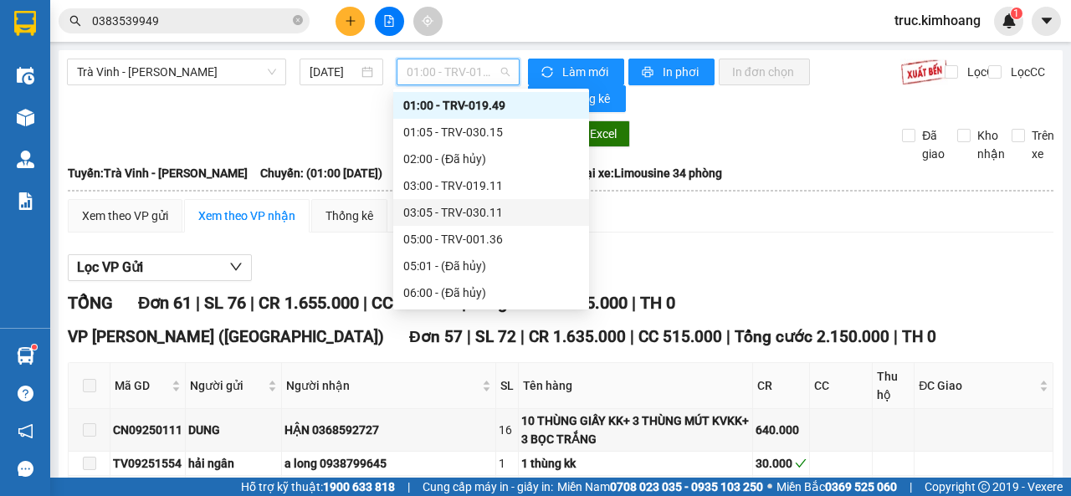
click at [297, 276] on div "Lọc VP Gửi" at bounding box center [561, 268] width 986 height 28
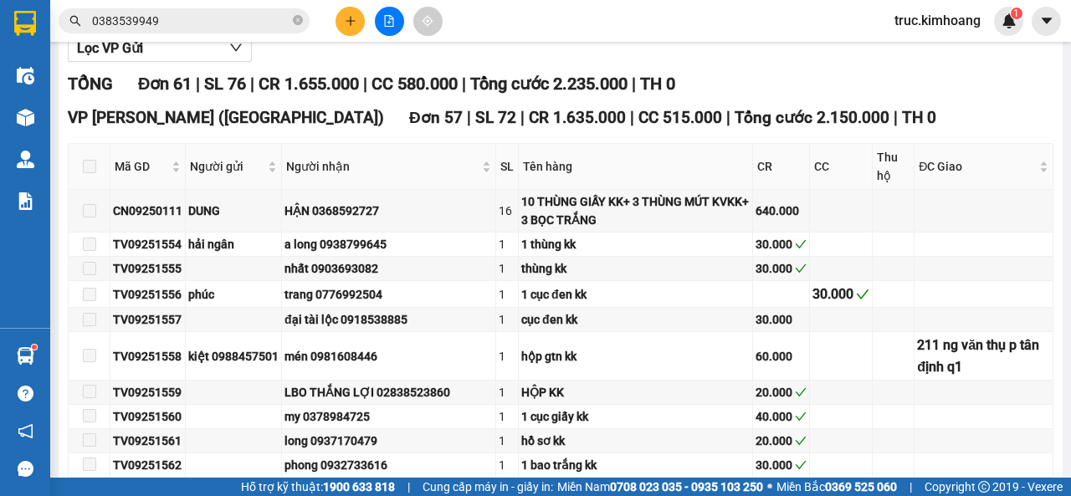
scroll to position [0, 0]
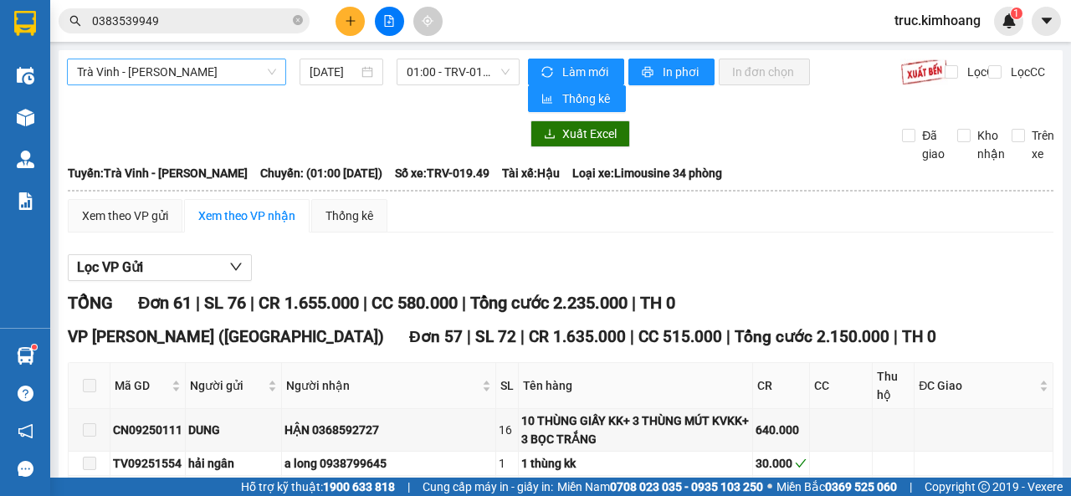
click at [229, 77] on span "Trà Vinh - [PERSON_NAME]" at bounding box center [176, 71] width 199 height 25
click at [445, 64] on span "01:00 - TRV-019.49" at bounding box center [458, 71] width 102 height 25
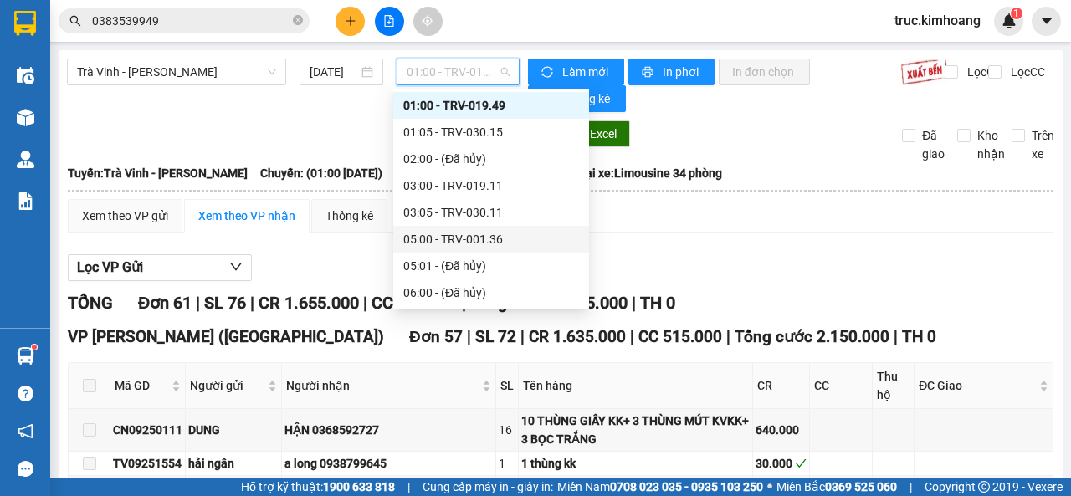
click at [458, 235] on div "05:00 - TRV-001.36" at bounding box center [491, 239] width 176 height 18
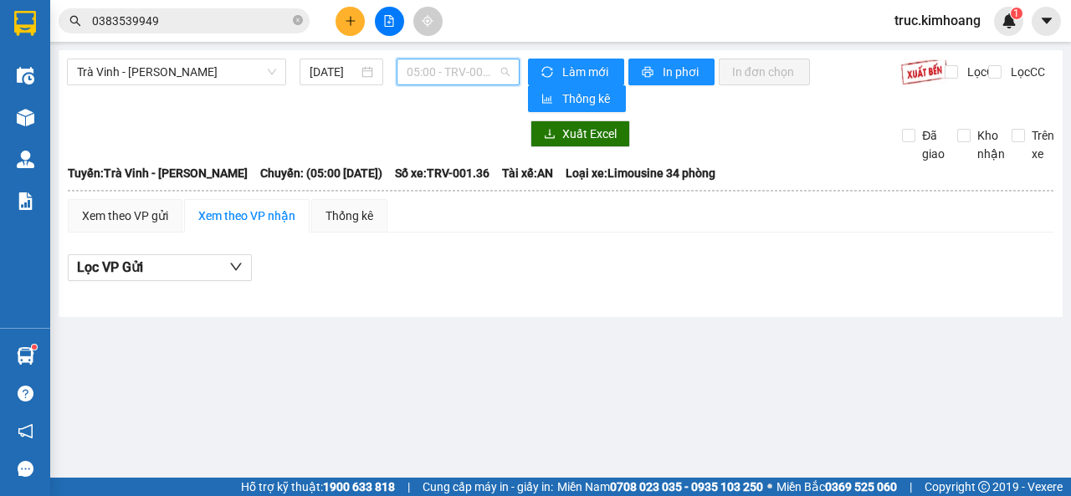
click at [451, 72] on span "05:00 - TRV-001.36" at bounding box center [458, 71] width 102 height 25
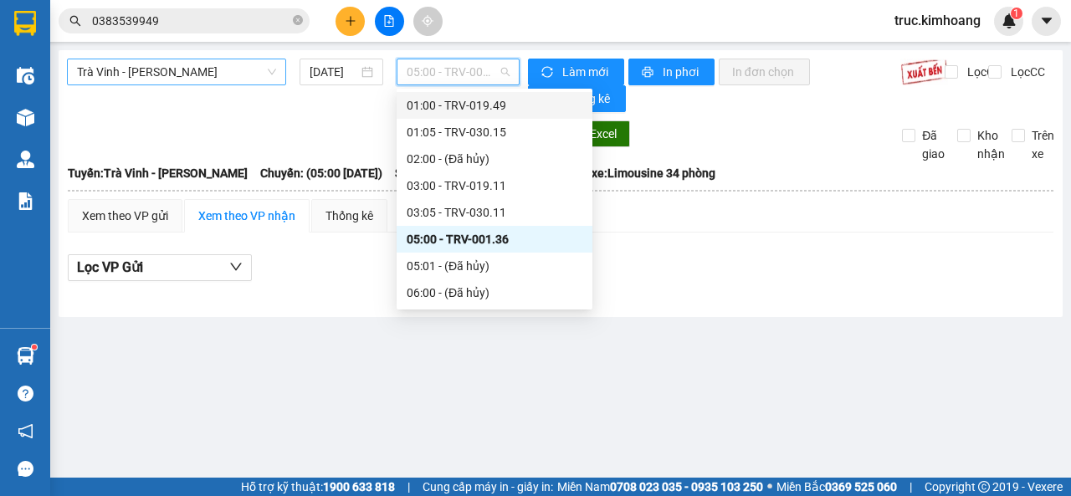
click at [243, 73] on span "Trà Vinh - [PERSON_NAME]" at bounding box center [176, 71] width 199 height 25
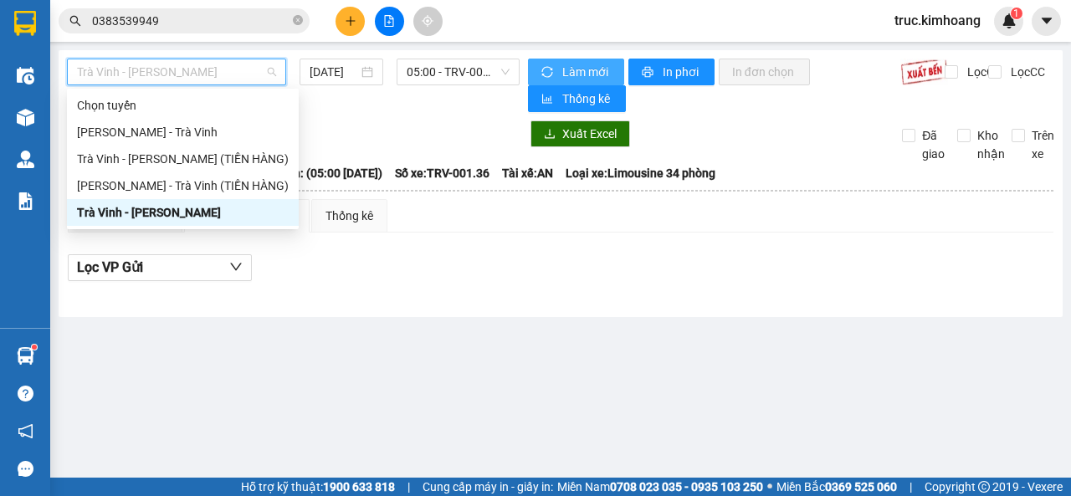
click at [567, 72] on span "Làm mới" at bounding box center [586, 72] width 49 height 18
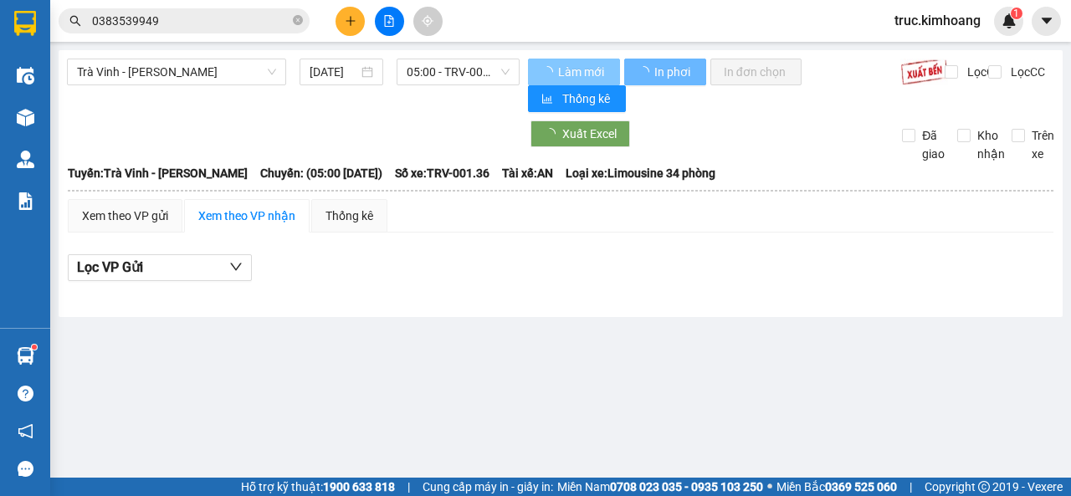
click at [567, 72] on span "Làm mới" at bounding box center [582, 72] width 49 height 18
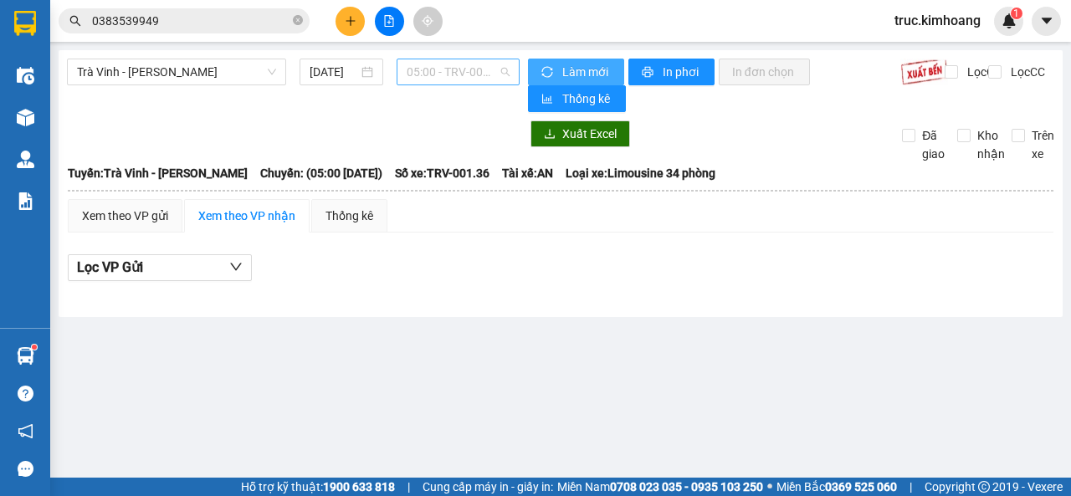
click at [425, 71] on span "05:00 - TRV-001.36" at bounding box center [458, 71] width 102 height 25
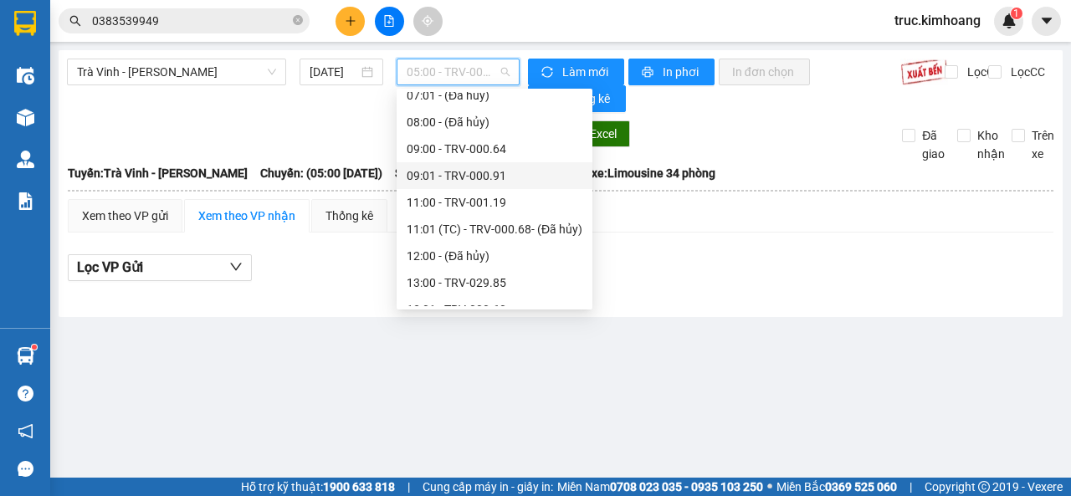
scroll to position [402, 0]
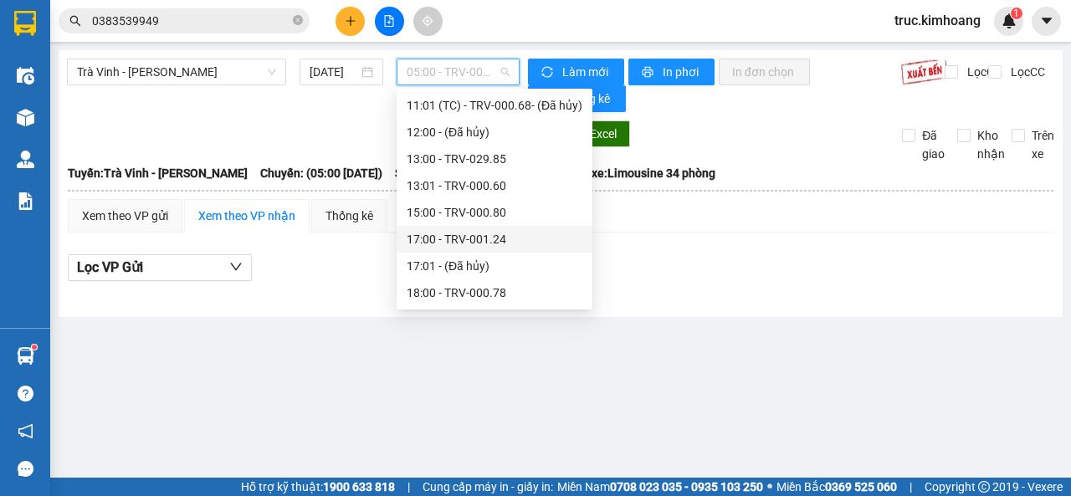
click at [485, 233] on div "17:00 - TRV-001.24" at bounding box center [495, 239] width 176 height 18
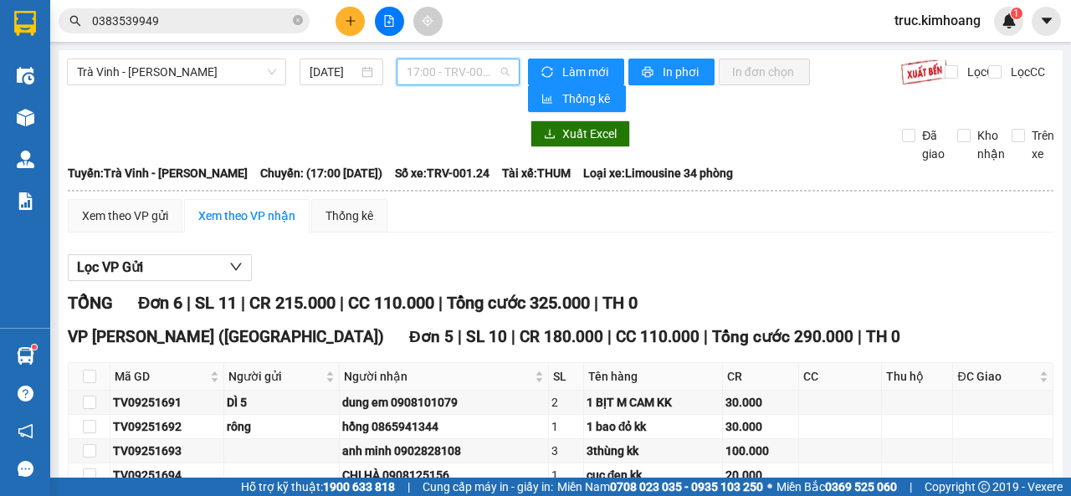
click at [453, 79] on span "17:00 - TRV-001.24" at bounding box center [458, 71] width 102 height 25
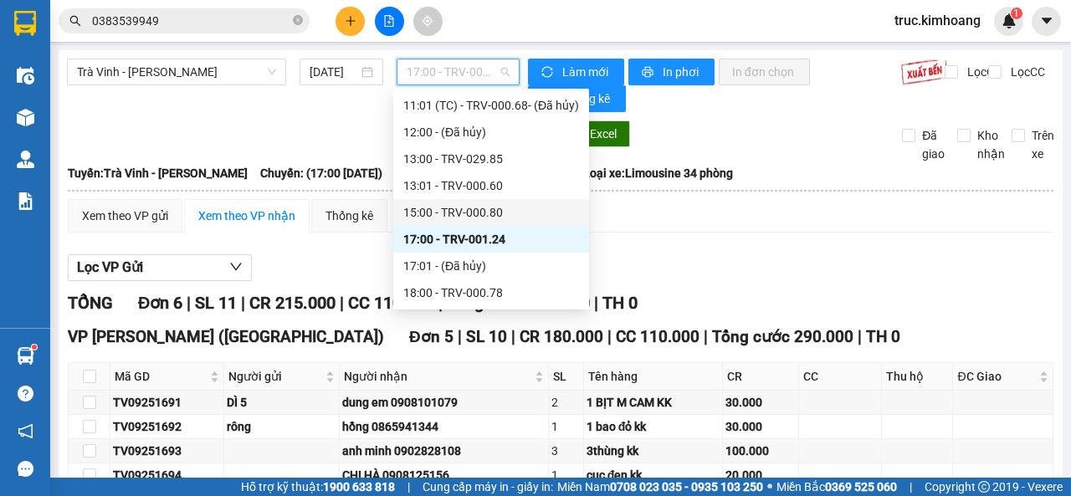
click at [462, 210] on div "15:00 - TRV-000.80" at bounding box center [491, 212] width 176 height 18
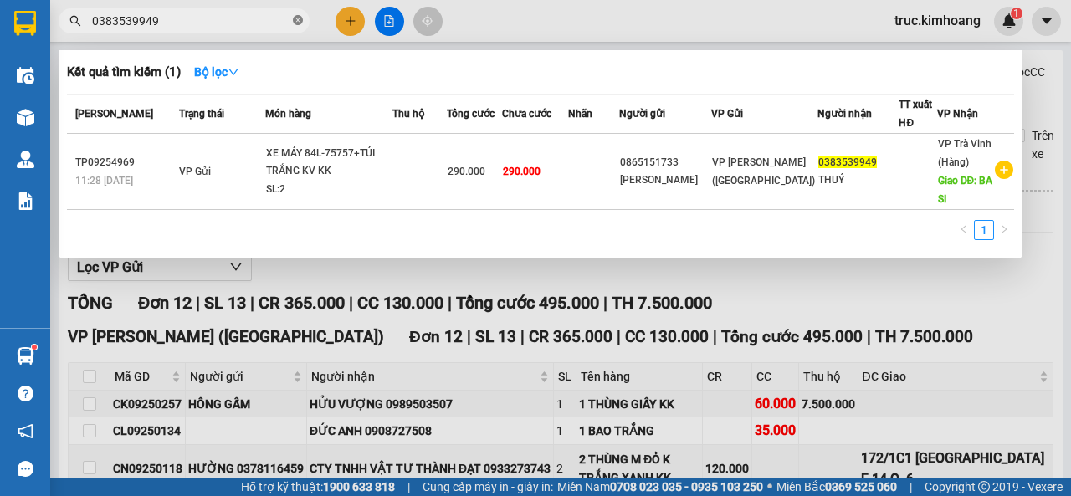
click at [295, 23] on icon "close-circle" at bounding box center [298, 20] width 10 height 10
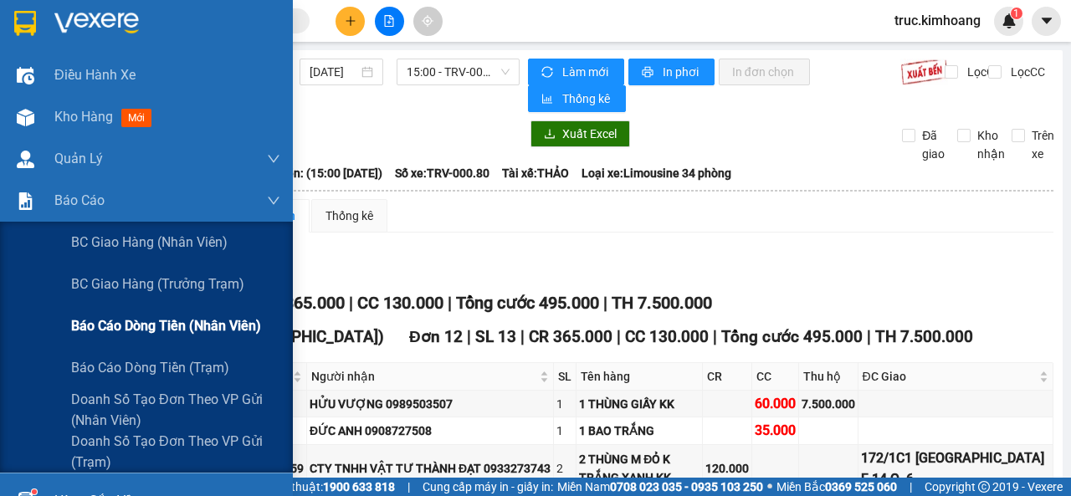
click at [191, 333] on span "Báo cáo dòng tiền (nhân viên)" at bounding box center [166, 325] width 190 height 21
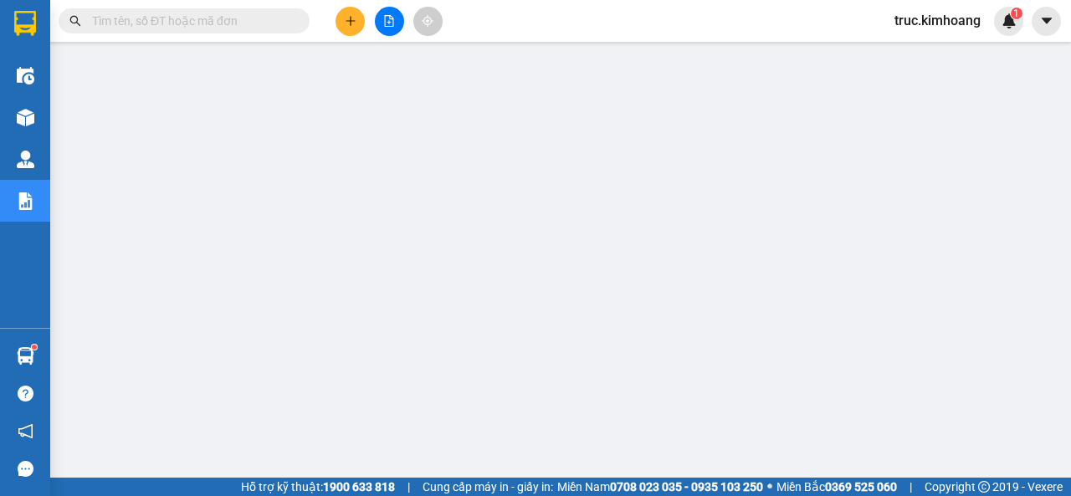
click at [180, 24] on input "text" at bounding box center [190, 21] width 197 height 18
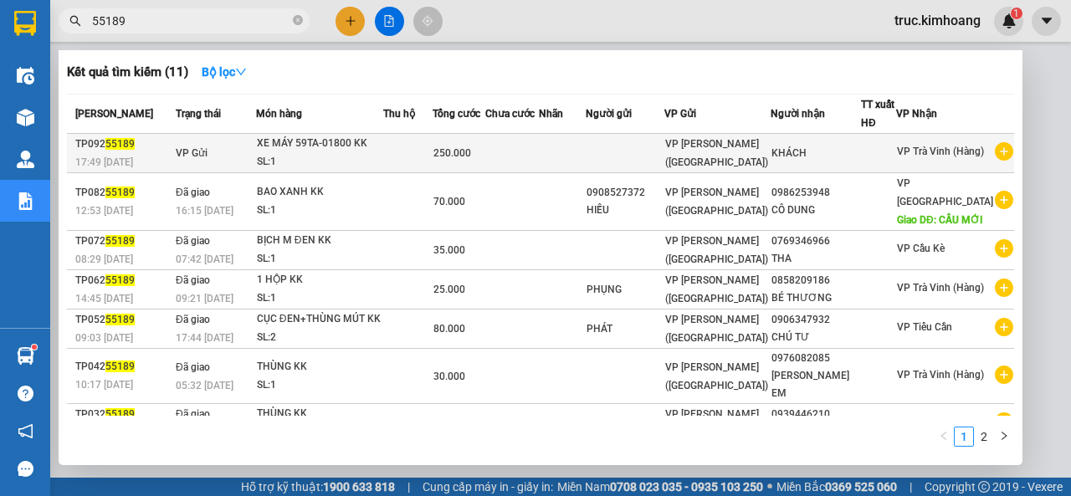
type input "55189"
click at [768, 142] on span "VP [PERSON_NAME] ([GEOGRAPHIC_DATA])" at bounding box center [716, 153] width 103 height 30
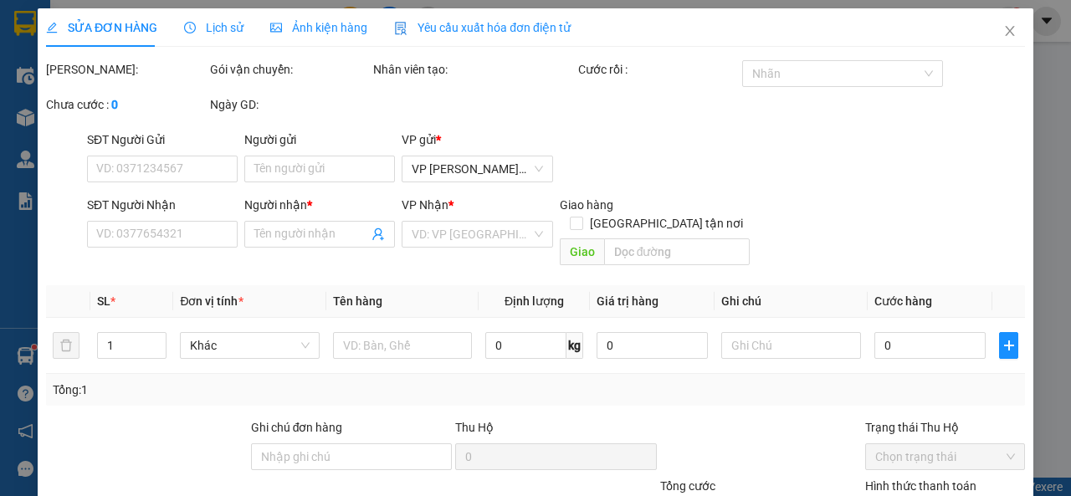
type input "KHÁCH"
type input "250.000"
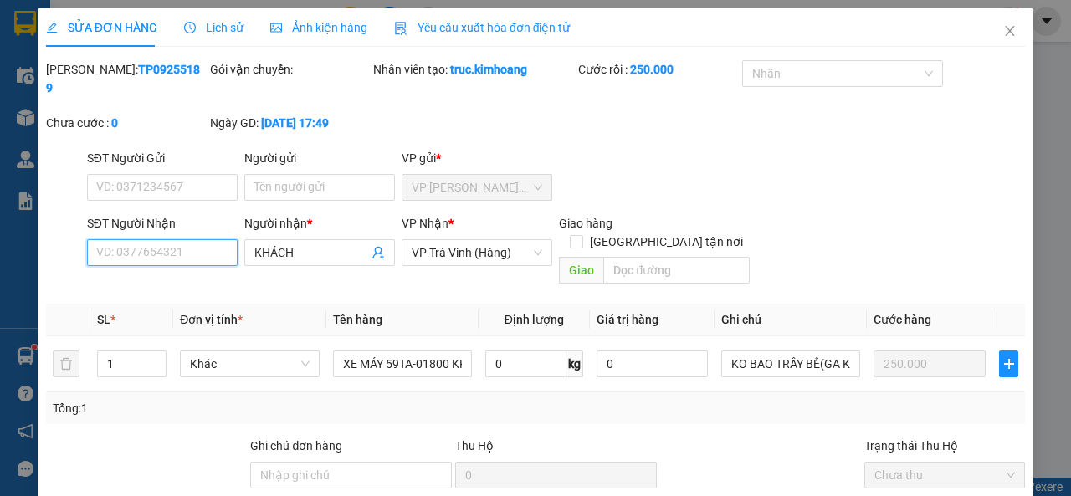
click at [191, 255] on input "SĐT Người Nhận" at bounding box center [162, 252] width 151 height 27
type input "0939890525"
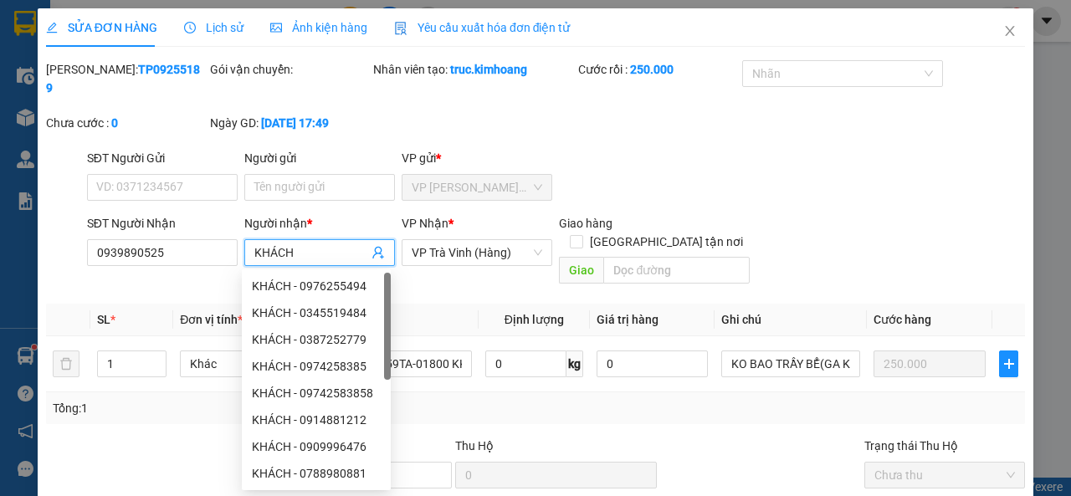
drag, startPoint x: 295, startPoint y: 250, endPoint x: 252, endPoint y: 259, distance: 44.3
click at [254, 259] on input "KHÁCH" at bounding box center [311, 252] width 114 height 18
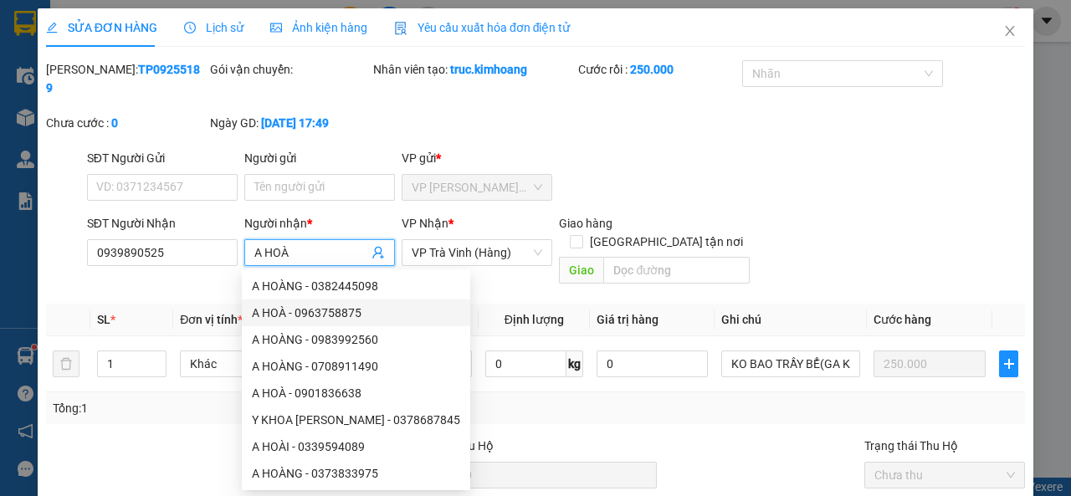
type input "A HOÀ"
click at [559, 408] on div "Total Paid Fee 250.000 Total UnPaid Fee 0 Cash Collection Total Fee Mã ĐH: TP09…" at bounding box center [535, 343] width 979 height 566
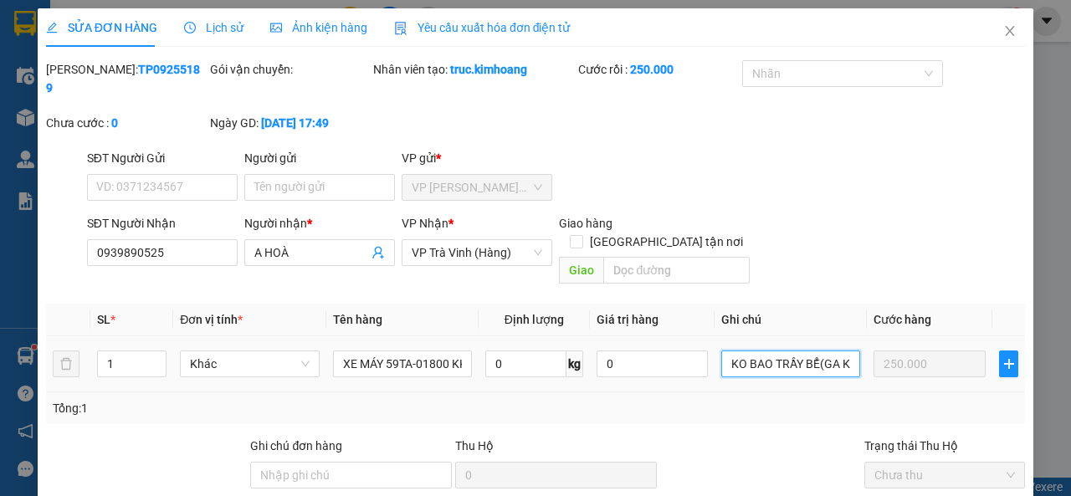
drag, startPoint x: 838, startPoint y: 349, endPoint x: 677, endPoint y: 371, distance: 163.0
click at [683, 372] on tr "1 Khác XE MÁY 59TA-01800 KK 0 kg 0 KO BAO TRẦY BỂ(GA KHÁCH) 250.000" at bounding box center [535, 364] width 979 height 56
type input "HÁCH)"
drag, startPoint x: 795, startPoint y: 351, endPoint x: 712, endPoint y: 352, distance: 82.9
click at [721, 352] on input "HÁCH)" at bounding box center [790, 364] width 139 height 27
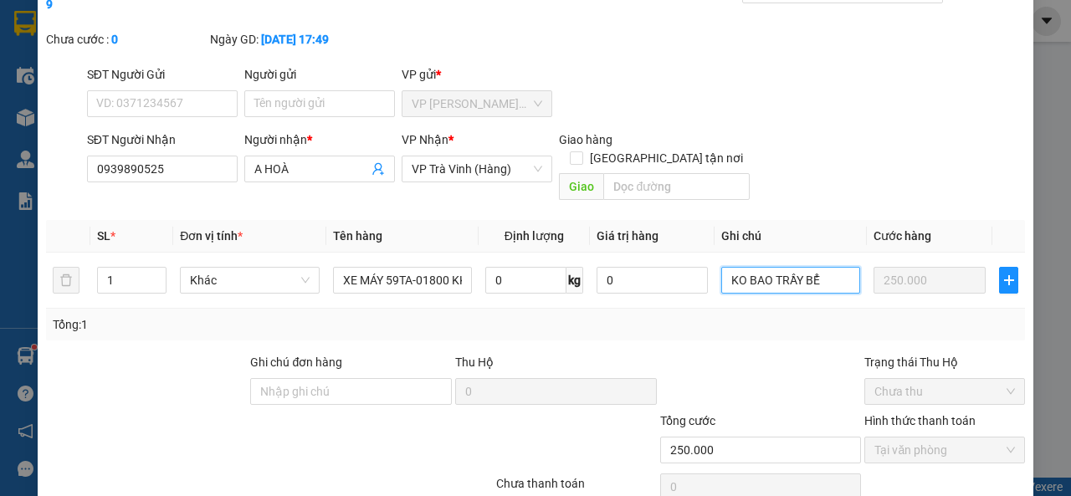
scroll to position [145, 0]
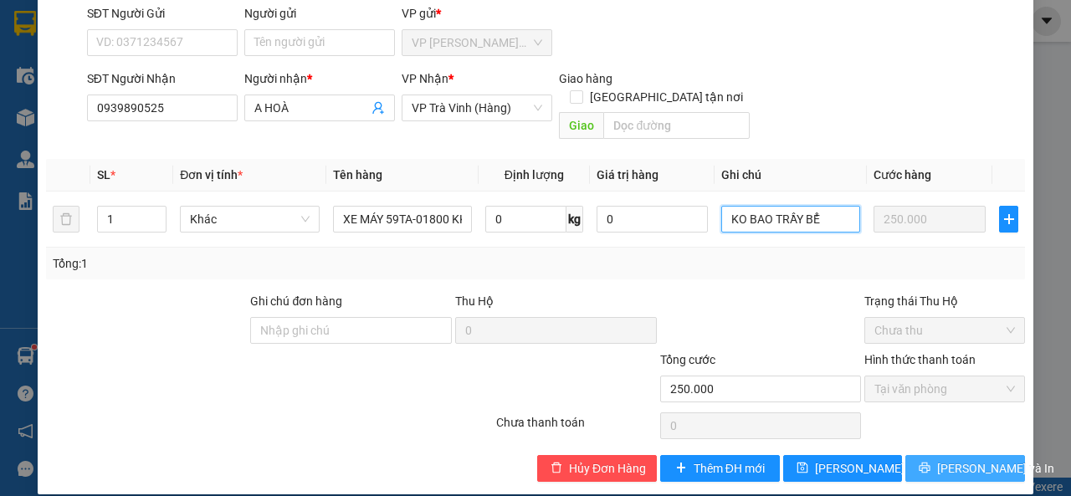
type input "KO BAO TRẦY BỂ"
click at [919, 455] on button "[PERSON_NAME] và In" at bounding box center [965, 468] width 120 height 27
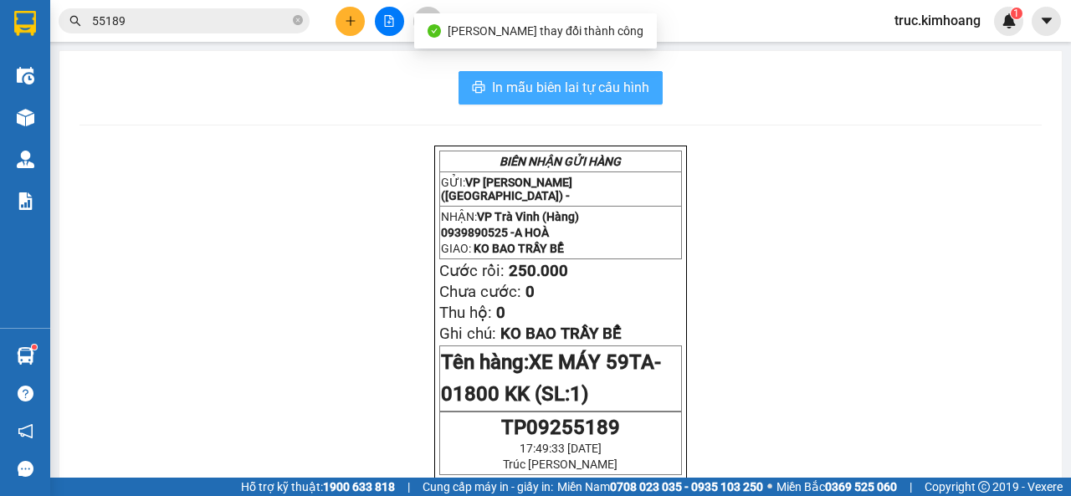
click at [586, 88] on span "In mẫu biên lai tự cấu hình" at bounding box center [570, 87] width 157 height 21
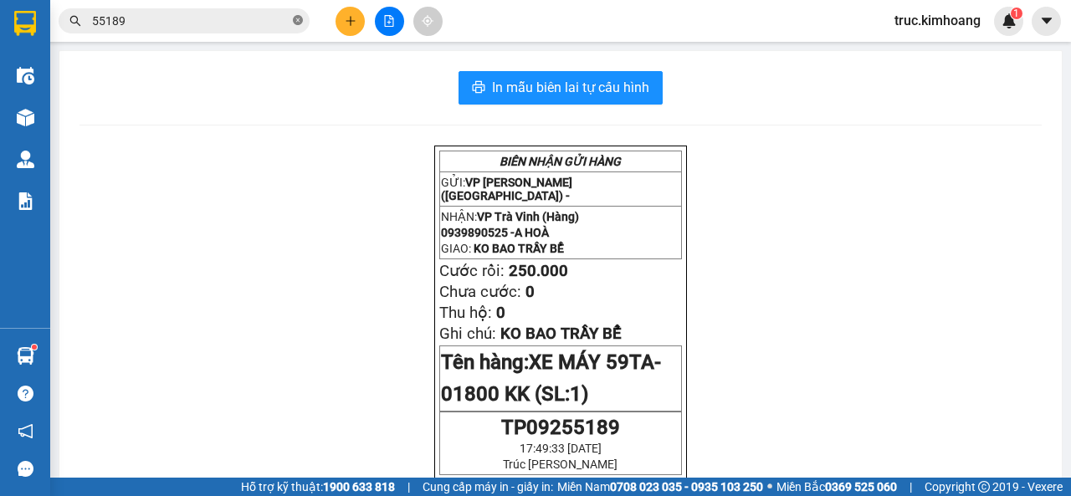
click at [298, 23] on icon "close-circle" at bounding box center [298, 20] width 10 height 10
